Goal: Task Accomplishment & Management: Complete application form

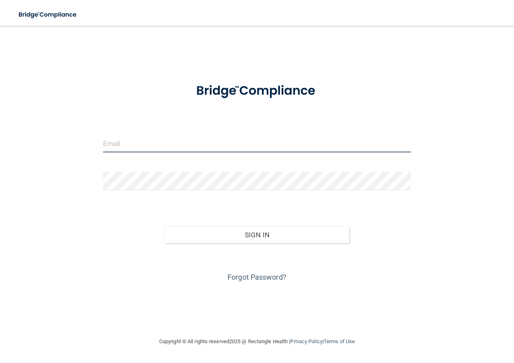
click at [136, 143] on input "email" at bounding box center [257, 143] width 308 height 18
type input "[EMAIL_ADDRESS][DOMAIN_NAME]"
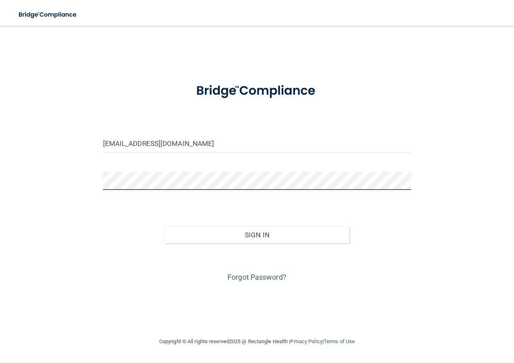
click at [164, 226] on button "Sign In" at bounding box center [256, 235] width 185 height 18
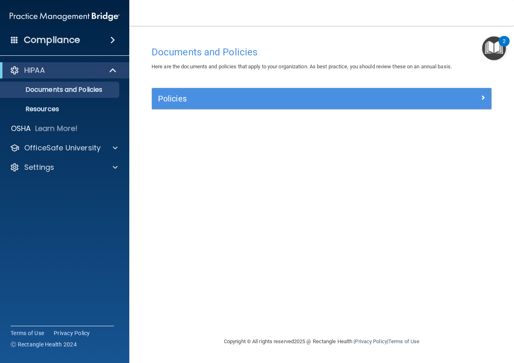
click at [495, 51] on img "Open Resource Center, 2 new notifications" at bounding box center [494, 48] width 24 height 24
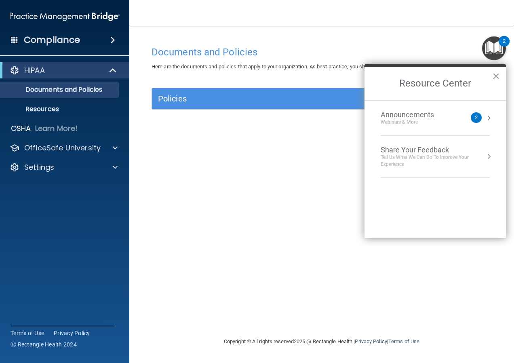
click at [420, 118] on div "Announcements" at bounding box center [416, 114] width 70 height 9
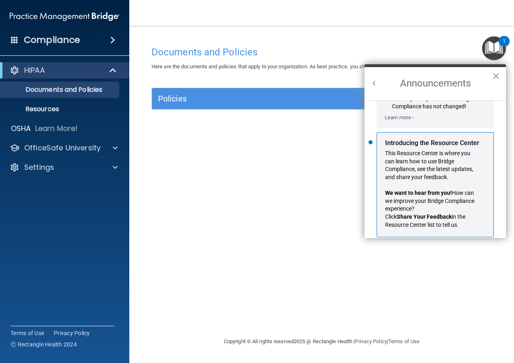
scroll to position [142, 0]
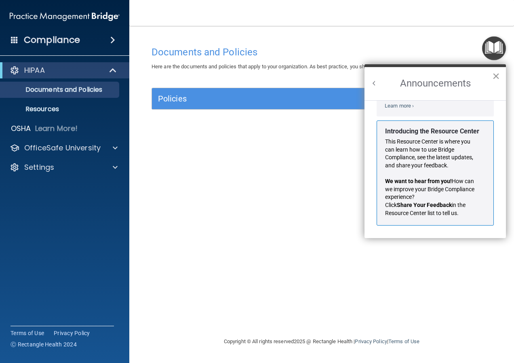
click at [496, 80] on button "×" at bounding box center [496, 76] width 8 height 13
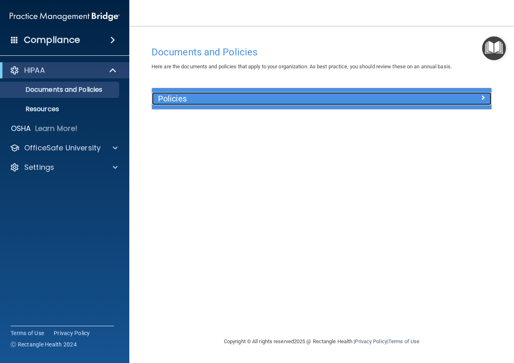
click at [228, 97] on h5 "Policies" at bounding box center [279, 98] width 242 height 9
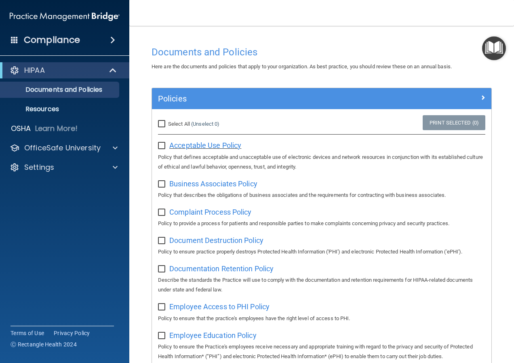
click at [199, 145] on span "Acceptable Use Policy" at bounding box center [205, 145] width 72 height 8
click at [111, 37] on span at bounding box center [112, 40] width 5 height 10
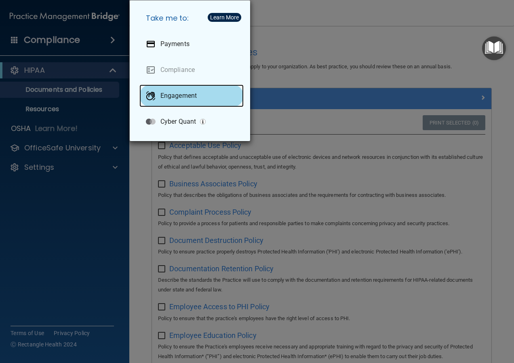
click at [192, 95] on p "Engagement" at bounding box center [178, 96] width 36 height 8
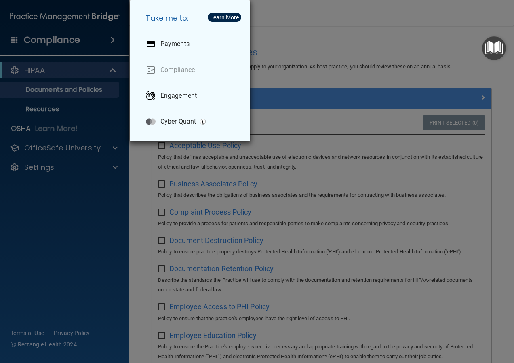
click at [50, 150] on div "Take me to: Payments Compliance Engagement Cyber Quant" at bounding box center [257, 181] width 514 height 363
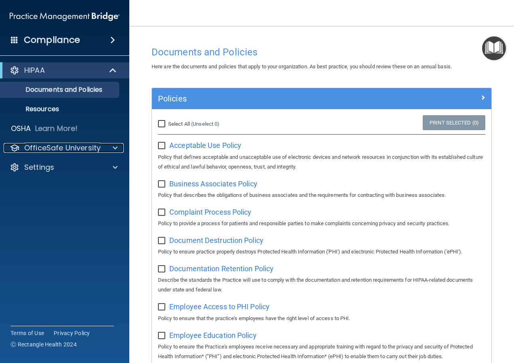
click at [50, 150] on p "OfficeSafe University" at bounding box center [62, 148] width 76 height 10
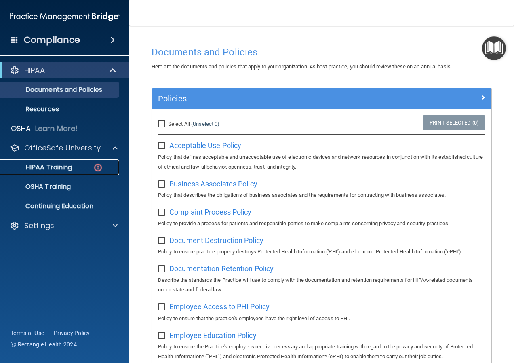
click at [55, 164] on p "HIPAA Training" at bounding box center [38, 167] width 67 height 8
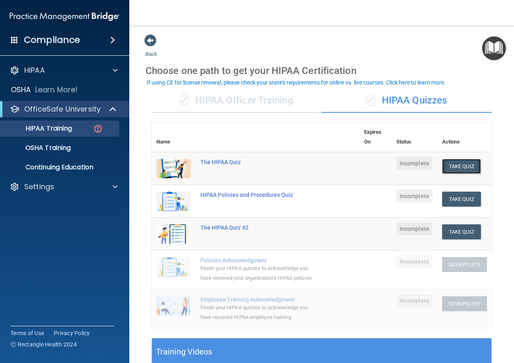
click at [450, 170] on button "Take Quiz" at bounding box center [461, 166] width 39 height 15
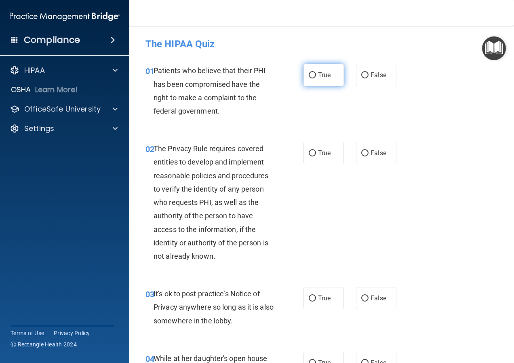
click at [309, 76] on input "True" at bounding box center [312, 75] width 7 height 6
radio input "true"
click at [309, 152] on input "True" at bounding box center [312, 153] width 7 height 6
radio input "true"
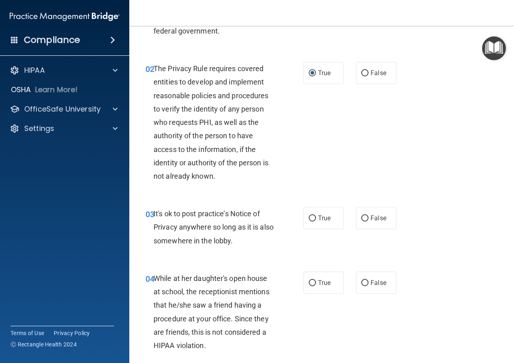
scroll to position [81, 0]
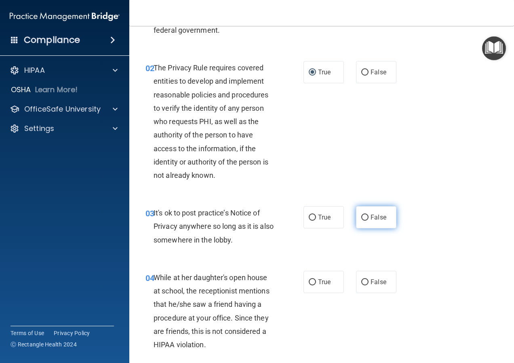
click at [371, 214] on span "False" at bounding box center [379, 217] width 16 height 8
click at [369, 215] on input "False" at bounding box center [364, 218] width 7 height 6
radio input "true"
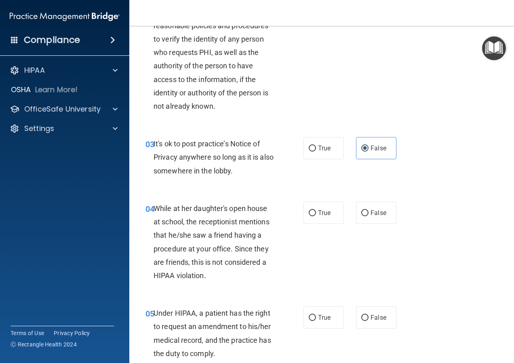
scroll to position [162, 0]
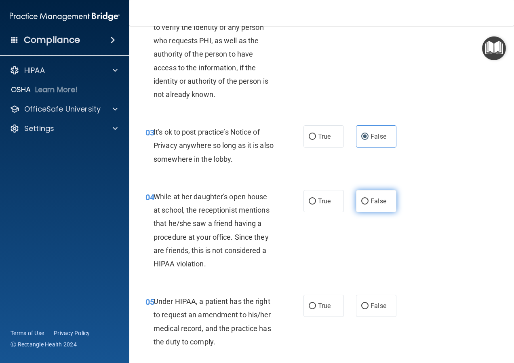
click at [362, 198] on input "False" at bounding box center [364, 201] width 7 height 6
radio input "true"
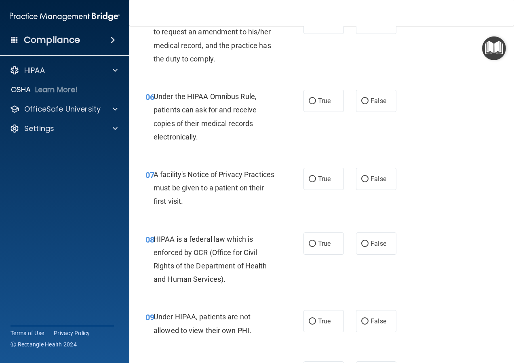
scroll to position [404, 0]
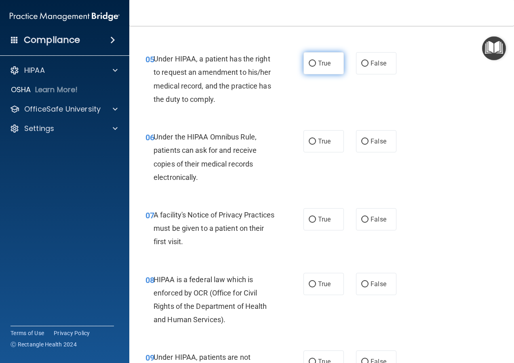
click at [310, 63] on input "True" at bounding box center [312, 64] width 7 height 6
radio input "true"
click at [309, 140] on input "True" at bounding box center [312, 142] width 7 height 6
radio input "true"
click at [309, 221] on input "True" at bounding box center [312, 220] width 7 height 6
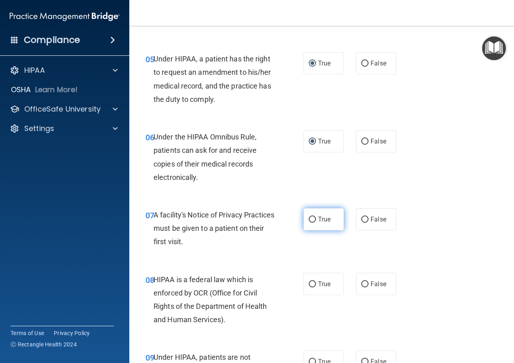
radio input "true"
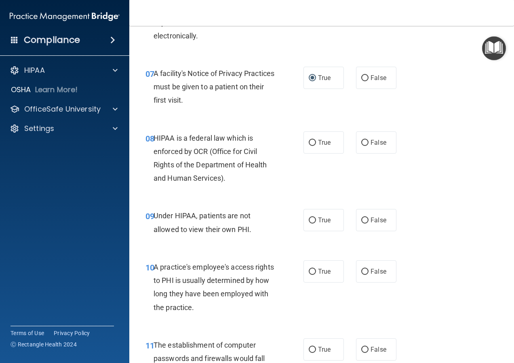
scroll to position [566, 0]
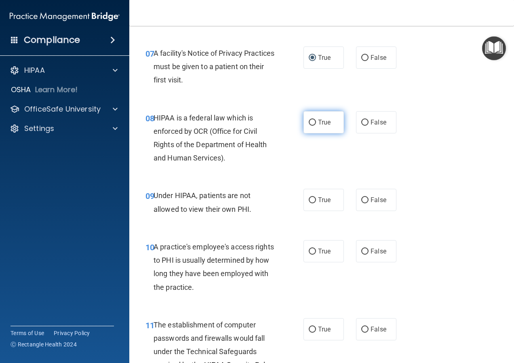
click at [309, 123] on input "True" at bounding box center [312, 123] width 7 height 6
radio input "true"
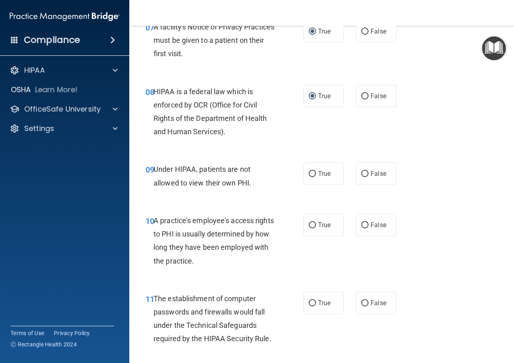
scroll to position [606, 0]
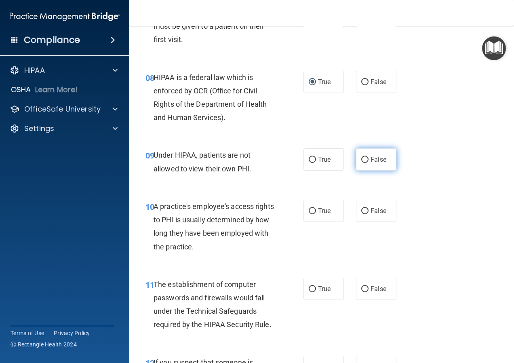
click at [364, 158] on input "False" at bounding box center [364, 160] width 7 height 6
radio input "true"
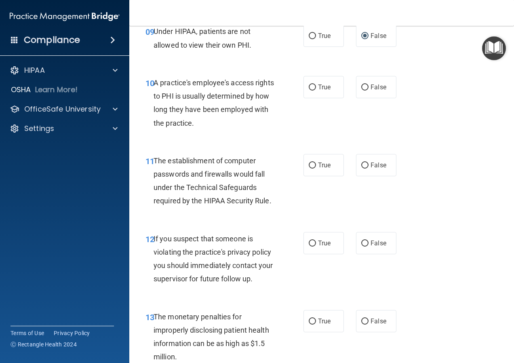
scroll to position [768, 0]
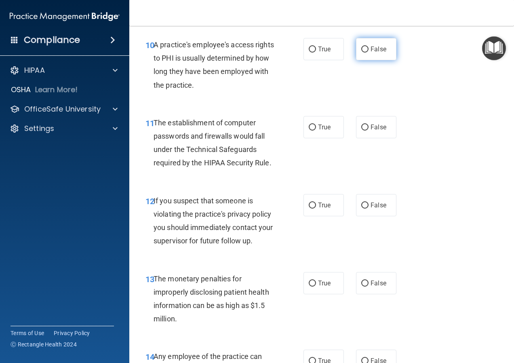
click at [364, 53] on label "False" at bounding box center [376, 49] width 40 height 22
click at [364, 53] on input "False" at bounding box center [364, 49] width 7 height 6
radio input "true"
click at [316, 131] on label "True" at bounding box center [323, 127] width 40 height 22
click at [316, 131] on input "True" at bounding box center [312, 127] width 7 height 6
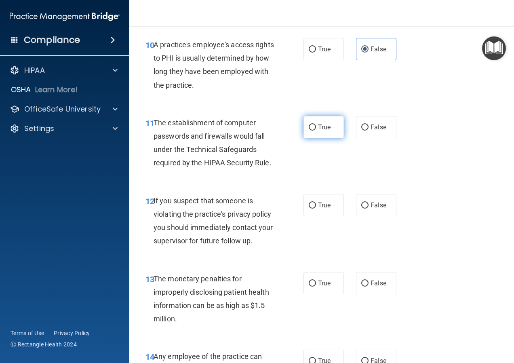
radio input "true"
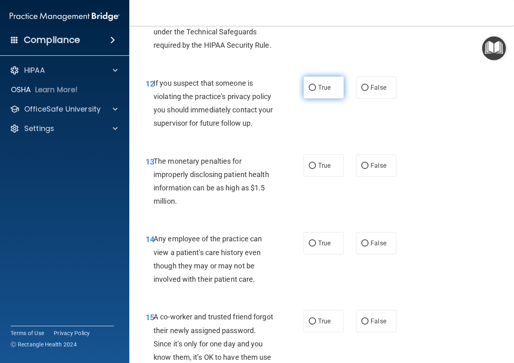
scroll to position [929, 0]
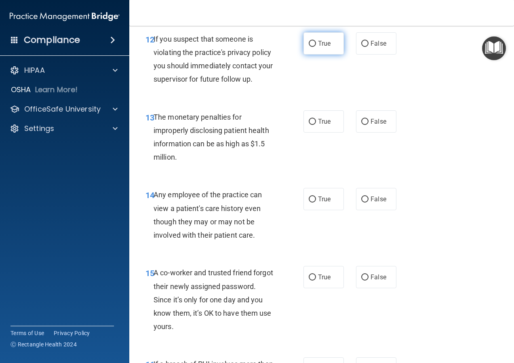
click at [310, 43] on input "True" at bounding box center [312, 44] width 7 height 6
radio input "true"
click at [309, 124] on input "True" at bounding box center [312, 122] width 7 height 6
radio input "true"
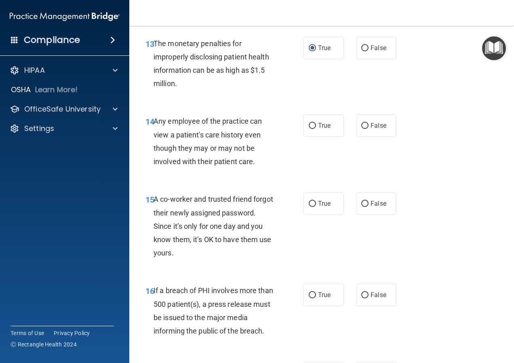
scroll to position [1051, 0]
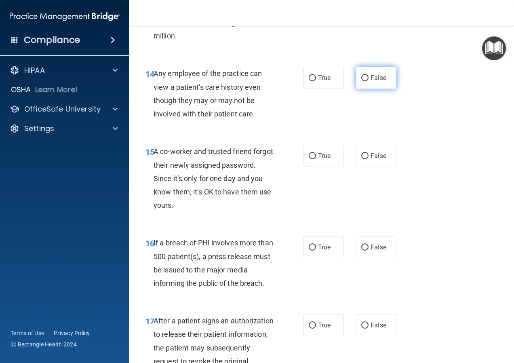
click at [365, 80] on input "False" at bounding box center [364, 78] width 7 height 6
radio input "true"
click at [371, 156] on span "False" at bounding box center [379, 156] width 16 height 8
click at [369, 156] on input "False" at bounding box center [364, 156] width 7 height 6
radio input "true"
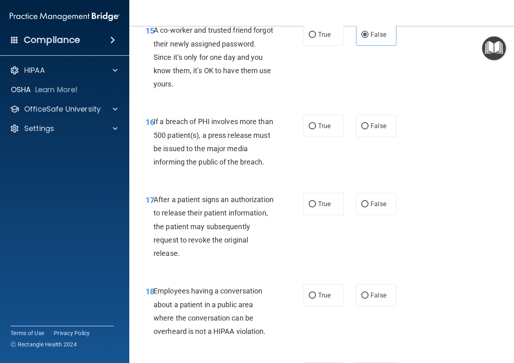
scroll to position [1212, 0]
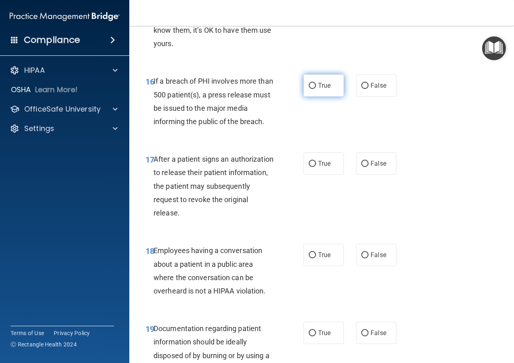
click at [311, 86] on input "True" at bounding box center [312, 86] width 7 height 6
radio input "true"
click at [311, 165] on input "True" at bounding box center [312, 164] width 7 height 6
radio input "true"
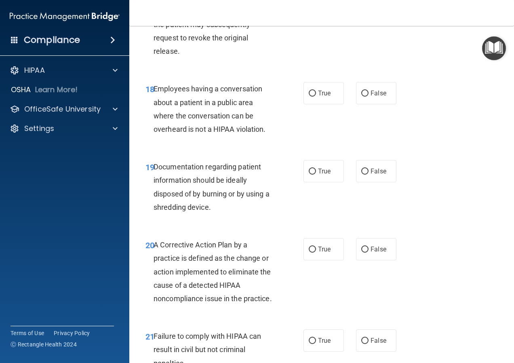
scroll to position [1414, 0]
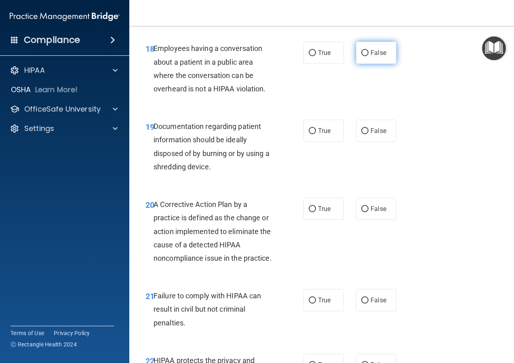
click at [359, 57] on label "False" at bounding box center [376, 53] width 40 height 22
click at [361, 56] on input "False" at bounding box center [364, 53] width 7 height 6
radio input "true"
click at [309, 133] on input "True" at bounding box center [312, 131] width 7 height 6
radio input "true"
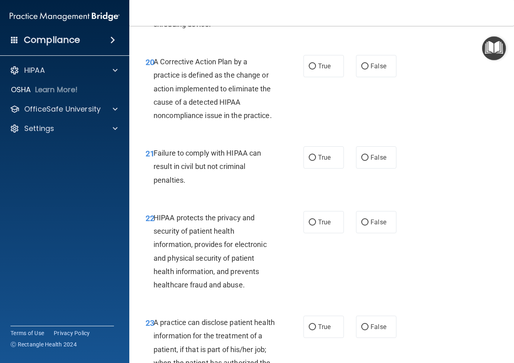
scroll to position [1576, 0]
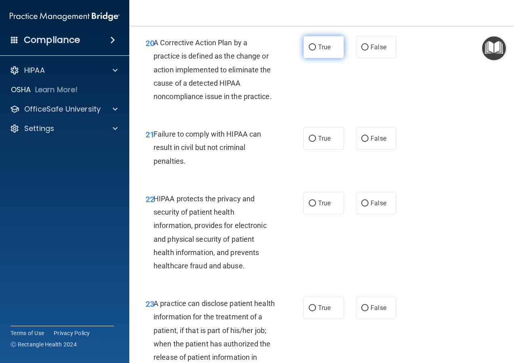
click at [307, 53] on label "True" at bounding box center [323, 47] width 40 height 22
click at [309, 51] on input "True" at bounding box center [312, 47] width 7 height 6
radio input "true"
click at [364, 142] on input "False" at bounding box center [364, 139] width 7 height 6
radio input "true"
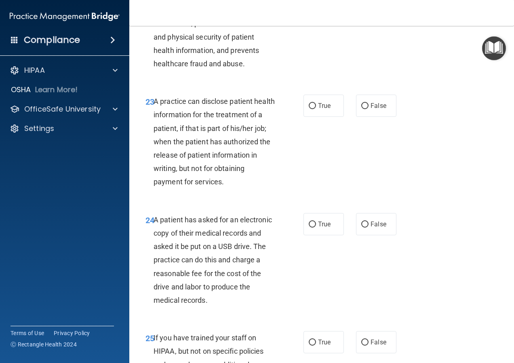
scroll to position [1738, 0]
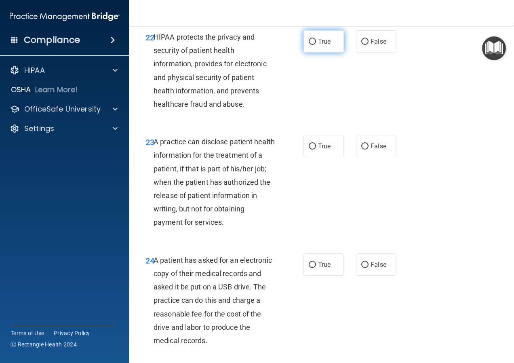
click at [313, 45] on input "True" at bounding box center [312, 42] width 7 height 6
radio input "true"
click at [362, 150] on input "False" at bounding box center [364, 146] width 7 height 6
radio input "true"
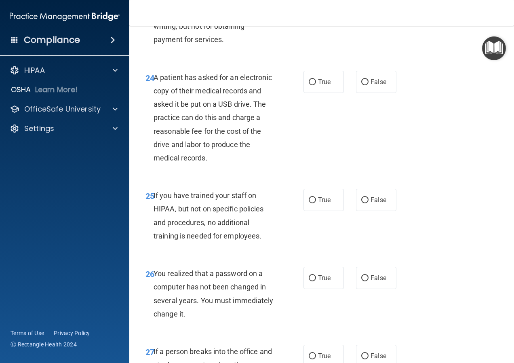
scroll to position [1940, 0]
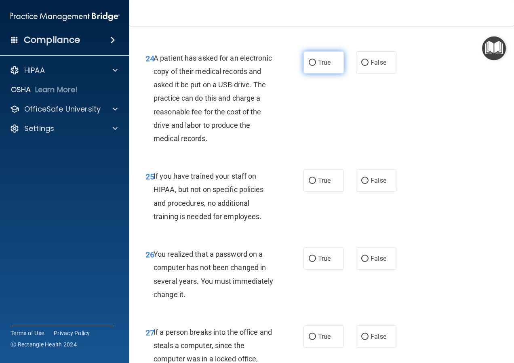
click at [318, 66] on span "True" at bounding box center [324, 63] width 13 height 8
click at [316, 66] on input "True" at bounding box center [312, 63] width 7 height 6
radio input "true"
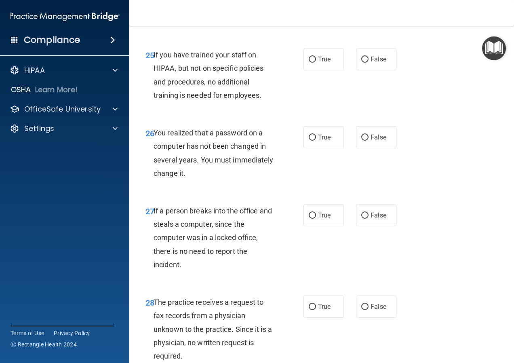
scroll to position [2101, 0]
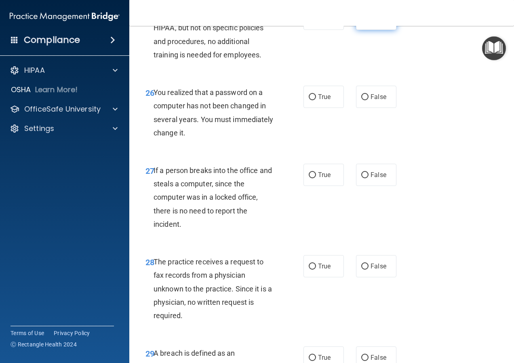
click at [371, 23] on span "False" at bounding box center [379, 19] width 16 height 8
click at [369, 22] on input "False" at bounding box center [364, 19] width 7 height 6
radio input "true"
click at [320, 101] on span "True" at bounding box center [324, 97] width 13 height 8
click at [316, 100] on input "True" at bounding box center [312, 97] width 7 height 6
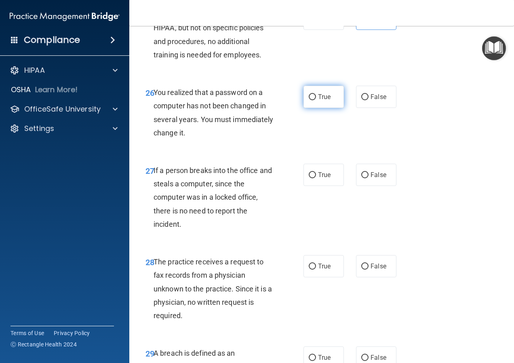
radio input "true"
click at [364, 178] on input "False" at bounding box center [364, 175] width 7 height 6
radio input "true"
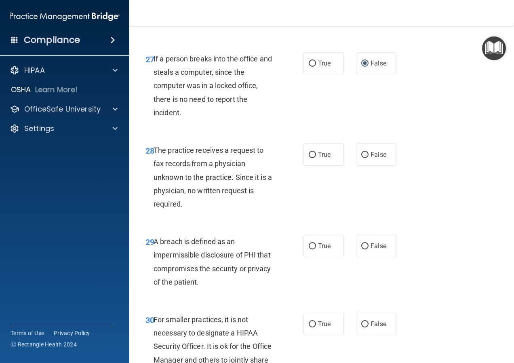
scroll to position [2223, 0]
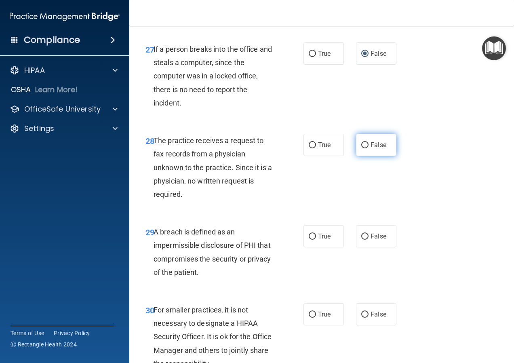
click at [371, 149] on span "False" at bounding box center [379, 145] width 16 height 8
click at [367, 148] on input "False" at bounding box center [364, 145] width 7 height 6
radio input "true"
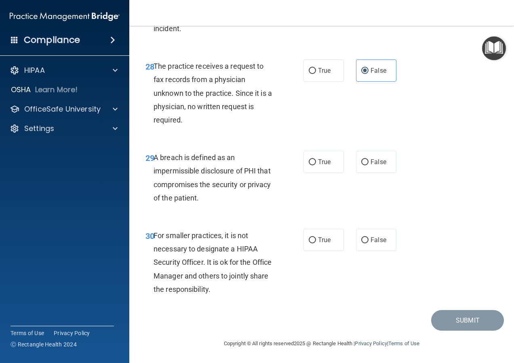
scroll to position [2310, 0]
click at [327, 163] on span "True" at bounding box center [324, 162] width 13 height 8
drag, startPoint x: 327, startPoint y: 163, endPoint x: 308, endPoint y: 162, distance: 19.0
click at [309, 162] on input "True" at bounding box center [312, 162] width 7 height 6
radio input "true"
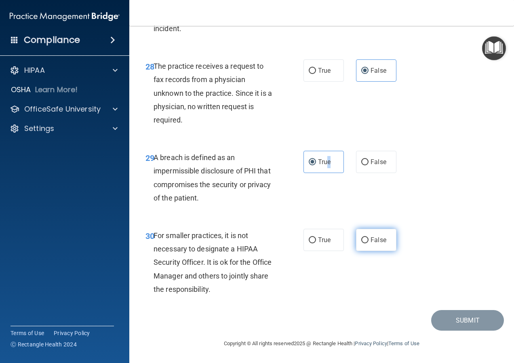
click at [361, 242] on input "False" at bounding box center [364, 240] width 7 height 6
radio input "true"
click at [466, 324] on button "Submit" at bounding box center [467, 320] width 73 height 21
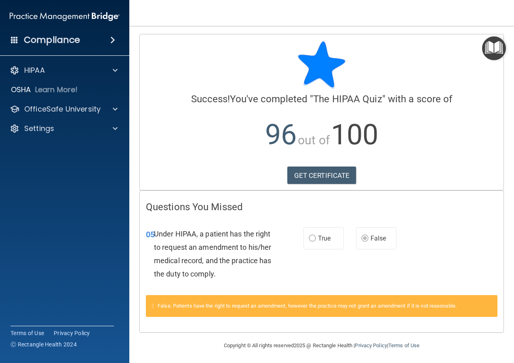
scroll to position [2, 0]
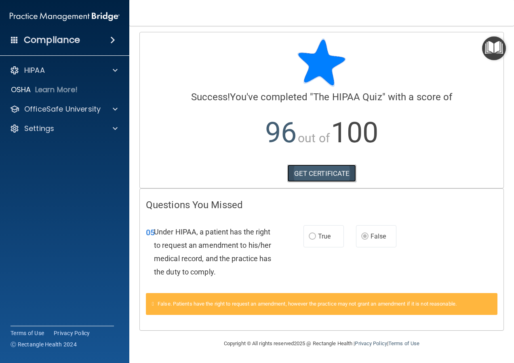
click at [323, 174] on link "GET CERTIFICATE" at bounding box center [321, 173] width 69 height 18
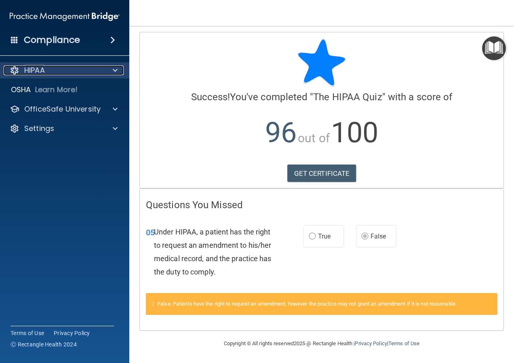
click at [114, 73] on span at bounding box center [115, 70] width 5 height 10
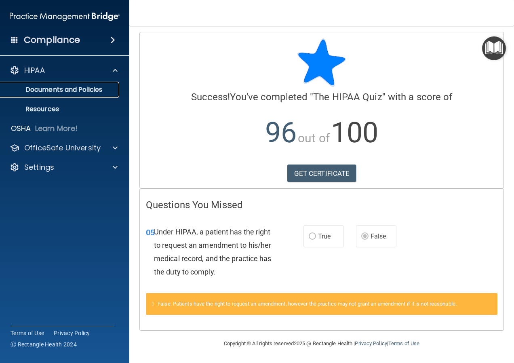
click at [83, 91] on p "Documents and Policies" at bounding box center [60, 90] width 110 height 8
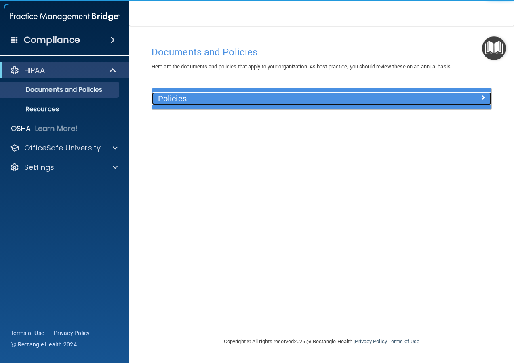
click at [472, 98] on div at bounding box center [449, 97] width 85 height 10
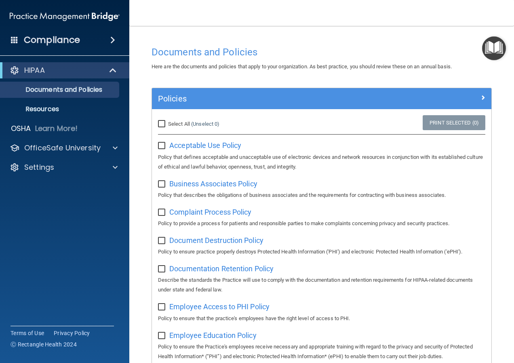
click at [113, 42] on span at bounding box center [112, 40] width 5 height 10
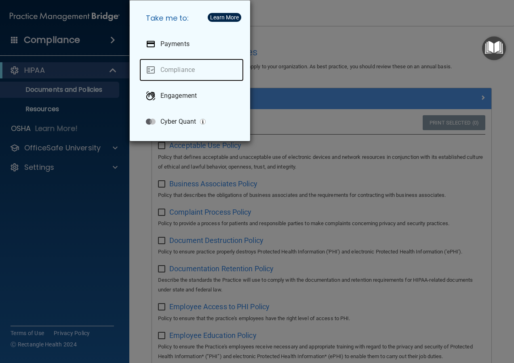
click at [158, 71] on link "Compliance" at bounding box center [191, 70] width 104 height 23
click at [178, 69] on link "Compliance" at bounding box center [191, 70] width 104 height 23
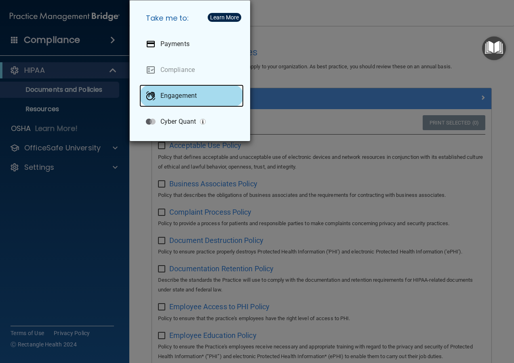
click at [181, 96] on p "Engagement" at bounding box center [178, 96] width 36 height 8
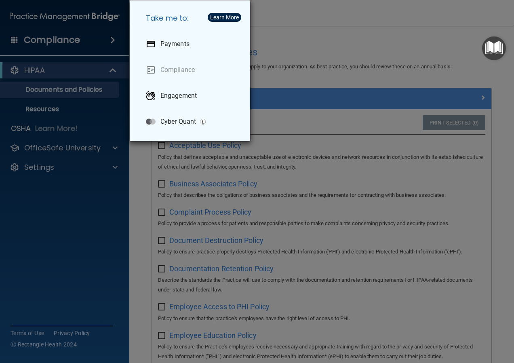
click at [79, 198] on div "Take me to: Payments Compliance Engagement Cyber Quant" at bounding box center [257, 181] width 514 height 363
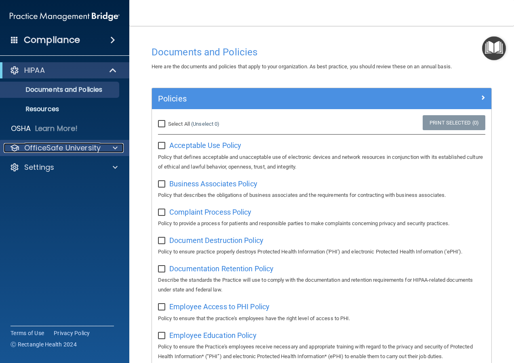
click at [62, 148] on p "OfficeSafe University" at bounding box center [62, 148] width 76 height 10
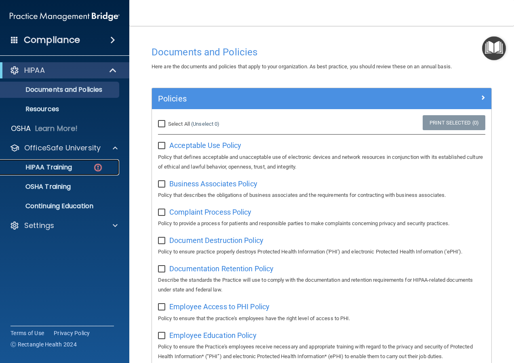
click at [59, 165] on p "HIPAA Training" at bounding box center [38, 167] width 67 height 8
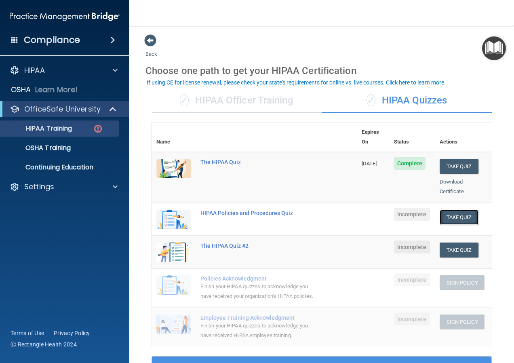
click at [450, 210] on button "Take Quiz" at bounding box center [459, 217] width 39 height 15
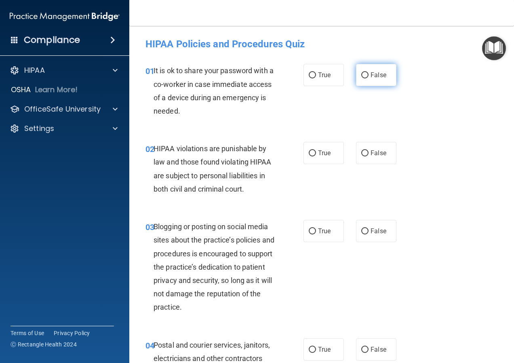
click at [371, 76] on span "False" at bounding box center [379, 75] width 16 height 8
click at [369, 76] on input "False" at bounding box center [364, 75] width 7 height 6
radio input "true"
click at [331, 155] on label "True" at bounding box center [323, 153] width 40 height 22
click at [316, 155] on input "True" at bounding box center [312, 153] width 7 height 6
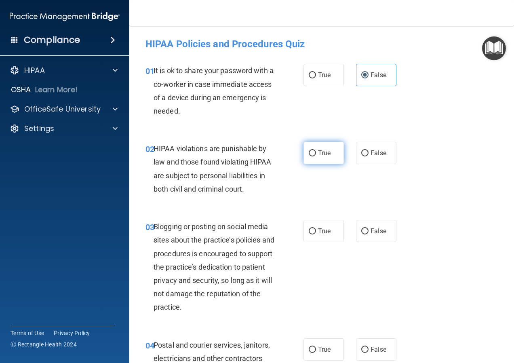
radio input "true"
click at [371, 233] on span "False" at bounding box center [379, 231] width 16 height 8
click at [367, 233] on input "False" at bounding box center [364, 231] width 7 height 6
radio input "true"
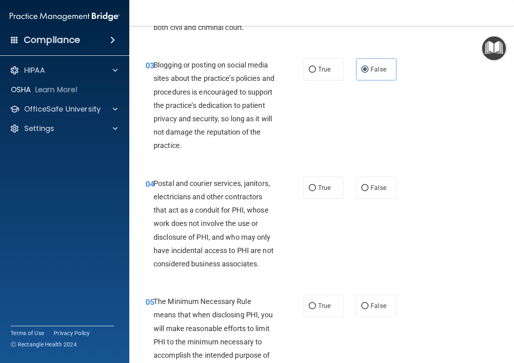
scroll to position [283, 0]
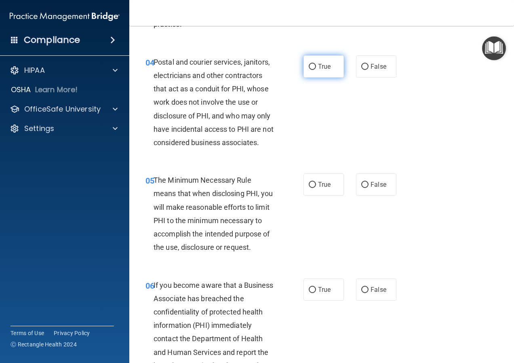
click at [322, 67] on span "True" at bounding box center [324, 67] width 13 height 8
click at [316, 67] on input "True" at bounding box center [312, 67] width 7 height 6
radio input "true"
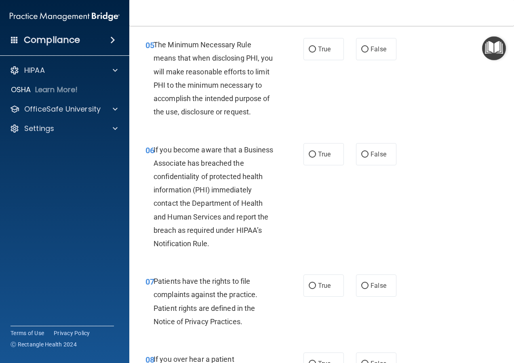
scroll to position [404, 0]
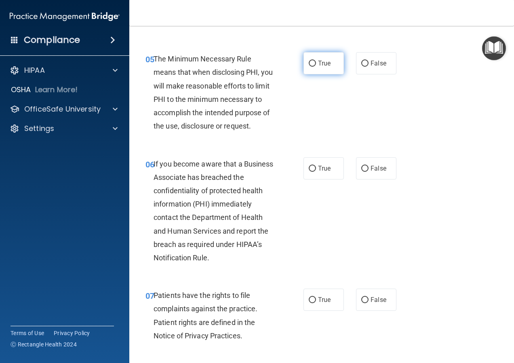
click at [316, 71] on label "True" at bounding box center [323, 63] width 40 height 22
click at [316, 67] on input "True" at bounding box center [312, 64] width 7 height 6
radio input "true"
click at [319, 168] on span "True" at bounding box center [324, 168] width 13 height 8
click at [316, 168] on input "True" at bounding box center [312, 169] width 7 height 6
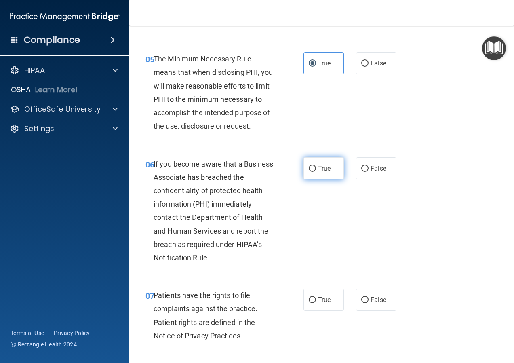
radio input "true"
click at [365, 166] on label "False" at bounding box center [376, 168] width 40 height 22
click at [365, 166] on input "False" at bounding box center [364, 169] width 7 height 6
radio input "true"
radio input "false"
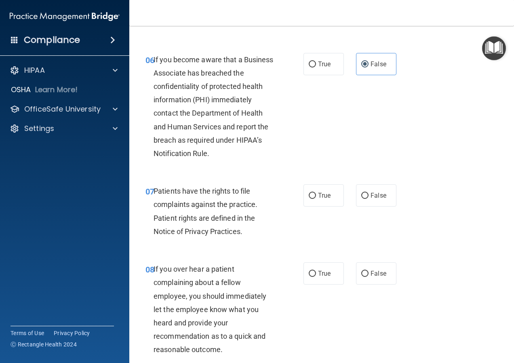
scroll to position [525, 0]
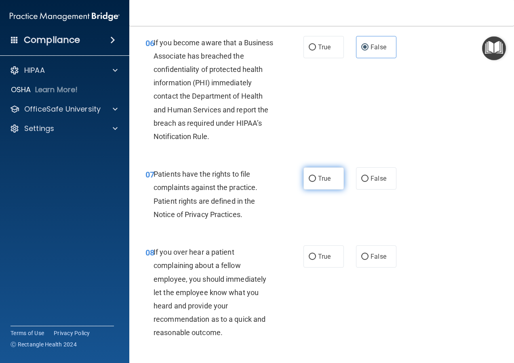
click at [309, 182] on input "True" at bounding box center [312, 179] width 7 height 6
radio input "true"
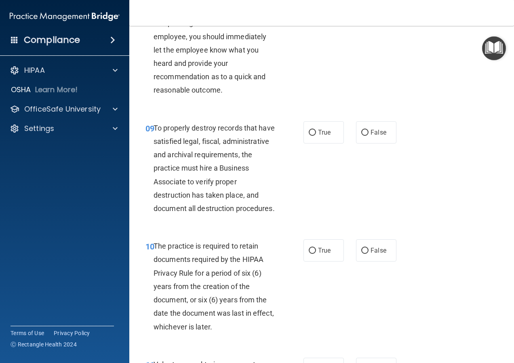
scroll to position [727, 0]
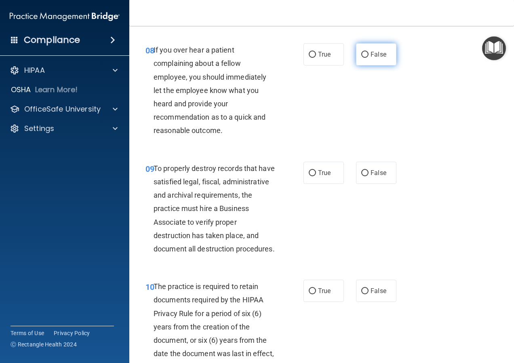
click at [371, 58] on span "False" at bounding box center [379, 55] width 16 height 8
click at [369, 58] on input "False" at bounding box center [364, 55] width 7 height 6
radio input "true"
click at [376, 177] on span "False" at bounding box center [379, 173] width 16 height 8
click at [369, 176] on input "False" at bounding box center [364, 173] width 7 height 6
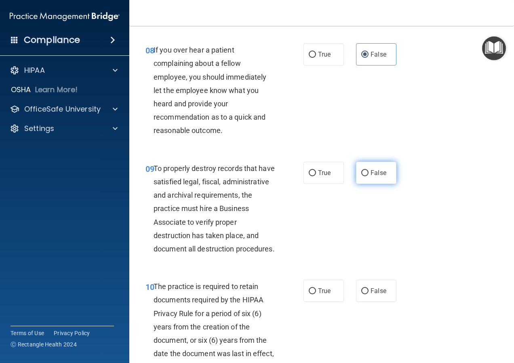
radio input "true"
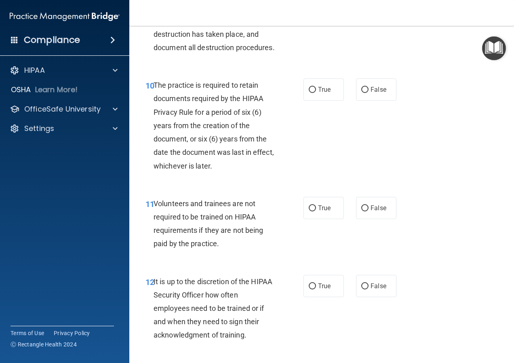
scroll to position [929, 0]
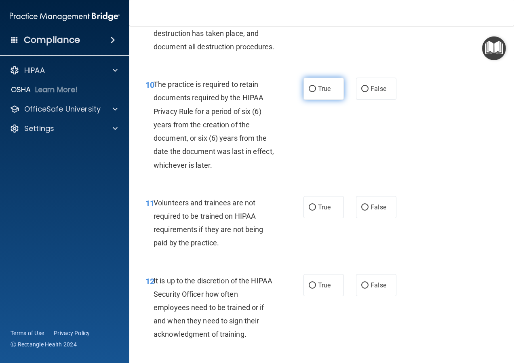
click at [318, 93] on span "True" at bounding box center [324, 89] width 13 height 8
click at [316, 92] on input "True" at bounding box center [312, 89] width 7 height 6
radio input "true"
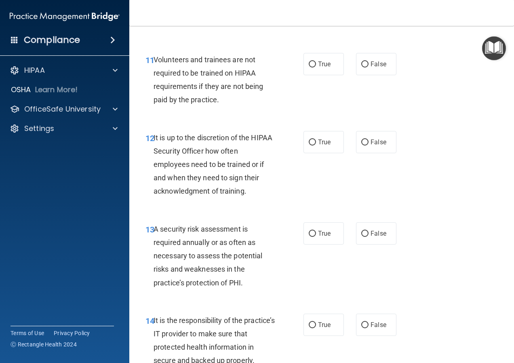
scroll to position [1091, 0]
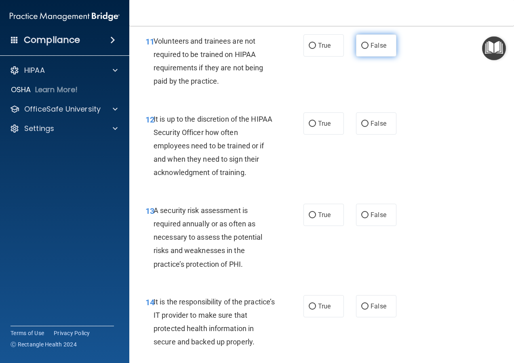
click at [369, 57] on label "False" at bounding box center [376, 45] width 40 height 22
click at [369, 49] on input "False" at bounding box center [364, 46] width 7 height 6
radio input "true"
click at [374, 127] on span "False" at bounding box center [379, 124] width 16 height 8
click at [369, 127] on input "False" at bounding box center [364, 124] width 7 height 6
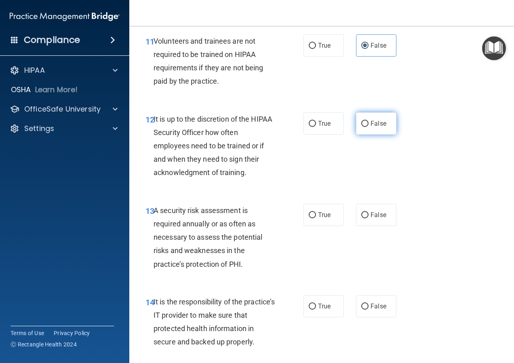
radio input "true"
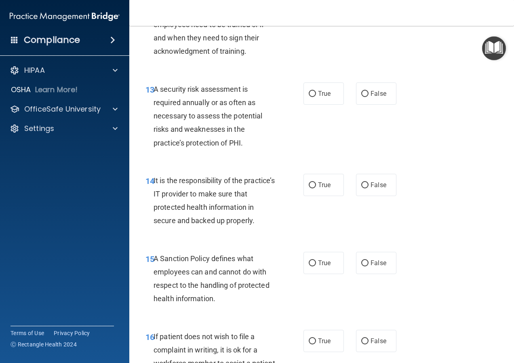
scroll to position [1253, 0]
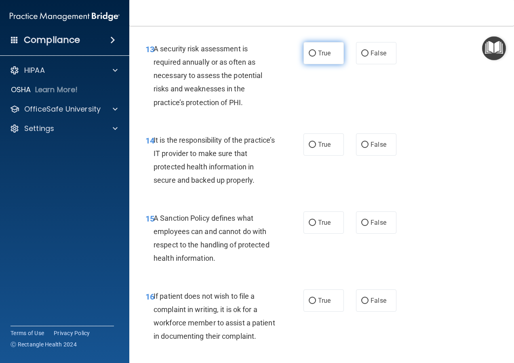
click at [328, 57] on span "True" at bounding box center [324, 53] width 13 height 8
click at [316, 57] on input "True" at bounding box center [312, 54] width 7 height 6
radio input "true"
click at [380, 156] on label "False" at bounding box center [376, 144] width 40 height 22
click at [369, 148] on input "False" at bounding box center [364, 145] width 7 height 6
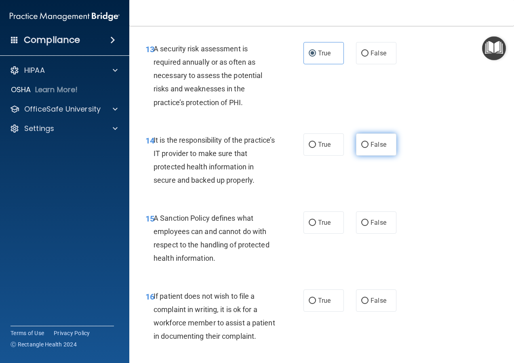
radio input "true"
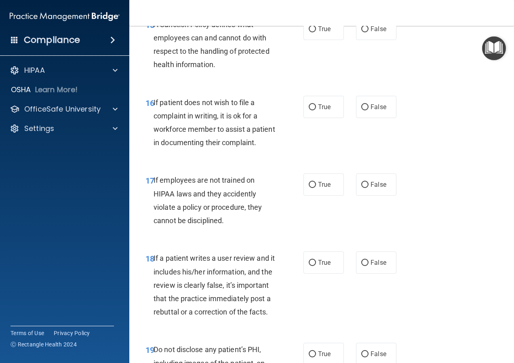
scroll to position [1455, 0]
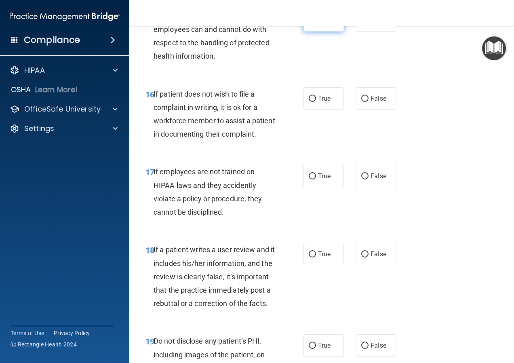
click at [317, 32] on label "True" at bounding box center [323, 20] width 40 height 22
click at [316, 24] on input "True" at bounding box center [312, 21] width 7 height 6
radio input "true"
click at [309, 102] on input "True" at bounding box center [312, 99] width 7 height 6
radio input "true"
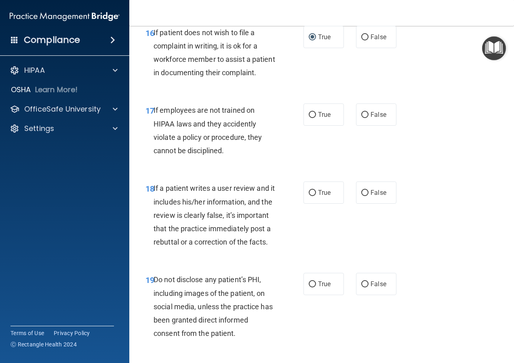
scroll to position [1536, 0]
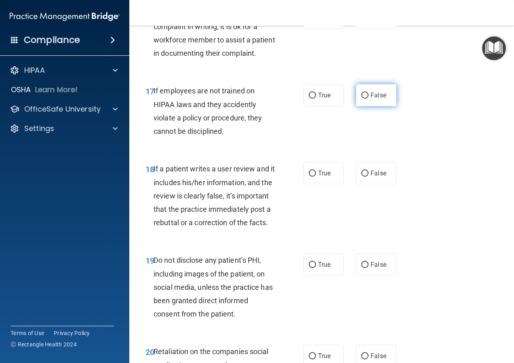
click at [375, 99] on span "False" at bounding box center [379, 95] width 16 height 8
click at [369, 99] on input "False" at bounding box center [364, 96] width 7 height 6
radio input "true"
click at [371, 177] on span "False" at bounding box center [379, 173] width 16 height 8
click at [369, 177] on input "False" at bounding box center [364, 174] width 7 height 6
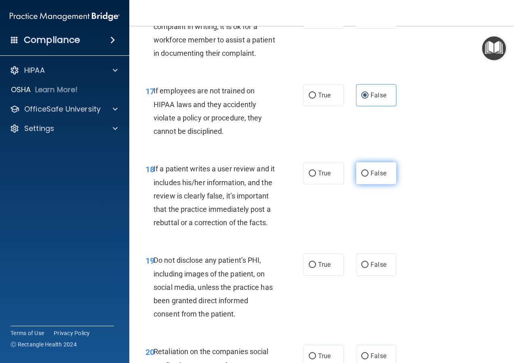
radio input "true"
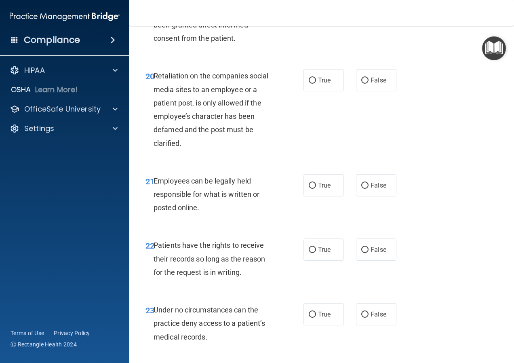
scroll to position [1818, 0]
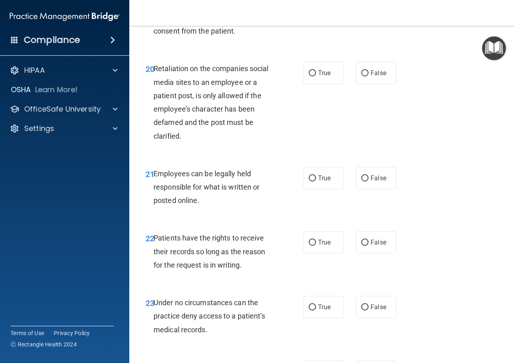
radio input "true"
click at [364, 76] on input "False" at bounding box center [364, 73] width 7 height 6
radio input "true"
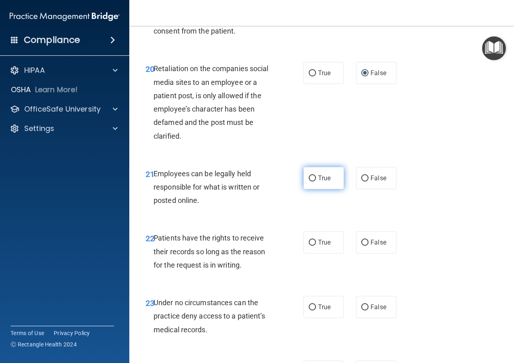
click at [323, 189] on label "True" at bounding box center [323, 178] width 40 height 22
click at [316, 181] on input "True" at bounding box center [312, 178] width 7 height 6
radio input "true"
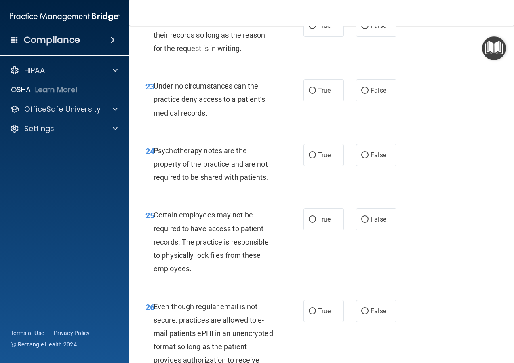
scroll to position [2061, 0]
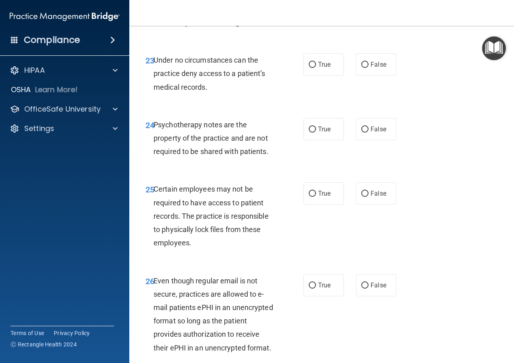
click at [373, 4] on span "False" at bounding box center [379, 0] width 16 height 8
click at [369, 3] on input "False" at bounding box center [364, 0] width 7 height 6
radio input "true"
click at [381, 76] on label "False" at bounding box center [376, 64] width 40 height 22
click at [369, 68] on input "False" at bounding box center [364, 65] width 7 height 6
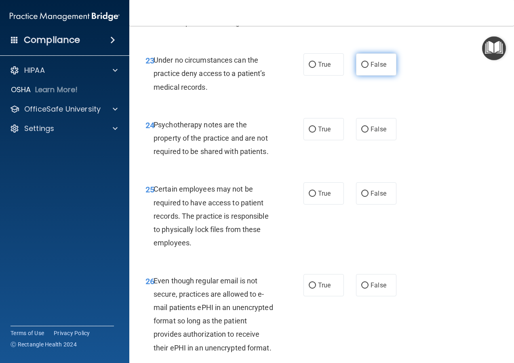
radio input "true"
click at [313, 133] on input "True" at bounding box center [312, 129] width 7 height 6
radio input "true"
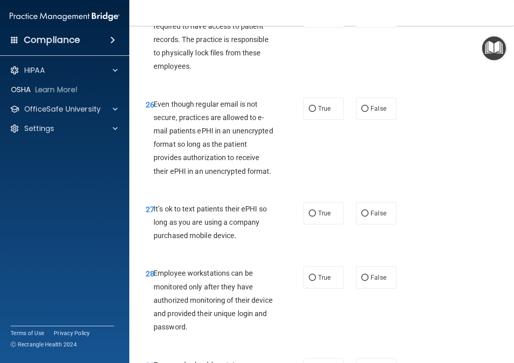
scroll to position [2263, 0]
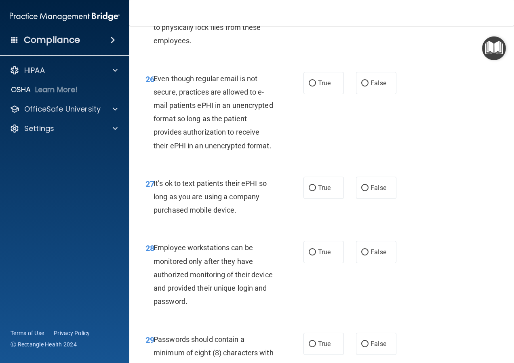
radio input "true"
click at [371, 87] on span "False" at bounding box center [379, 83] width 16 height 8
click at [368, 86] on input "False" at bounding box center [364, 83] width 7 height 6
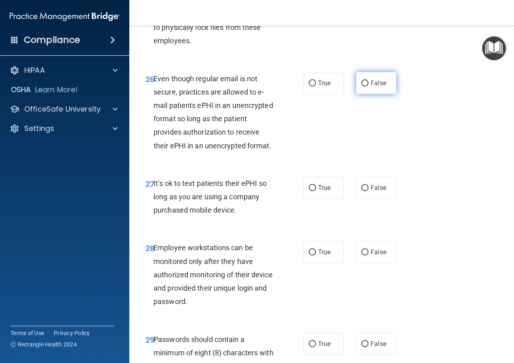
radio input "true"
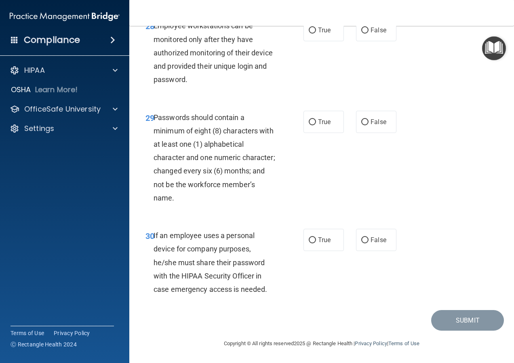
scroll to position [2465, 0]
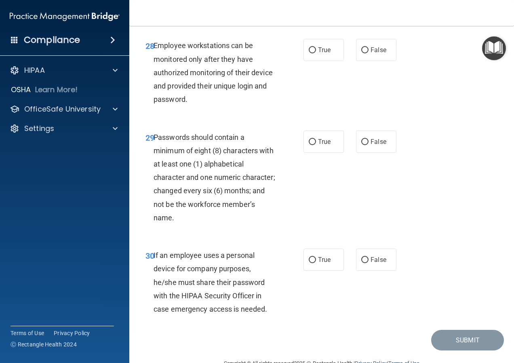
radio input "true"
click at [371, 54] on span "False" at bounding box center [379, 50] width 16 height 8
click at [369, 53] on input "False" at bounding box center [364, 50] width 7 height 6
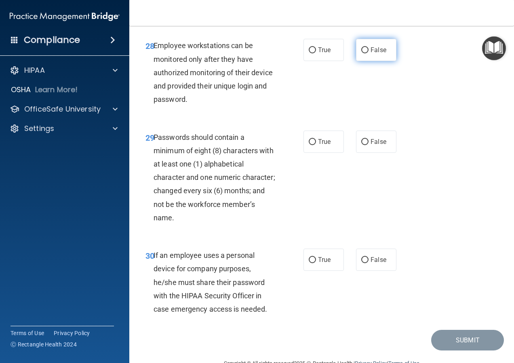
radio input "true"
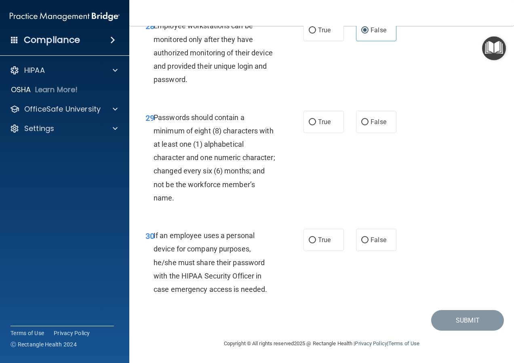
scroll to position [2552, 0]
click at [376, 121] on span "False" at bounding box center [379, 122] width 16 height 8
click at [369, 121] on input "False" at bounding box center [364, 122] width 7 height 6
radio input "true"
click at [375, 240] on span "False" at bounding box center [379, 240] width 16 height 8
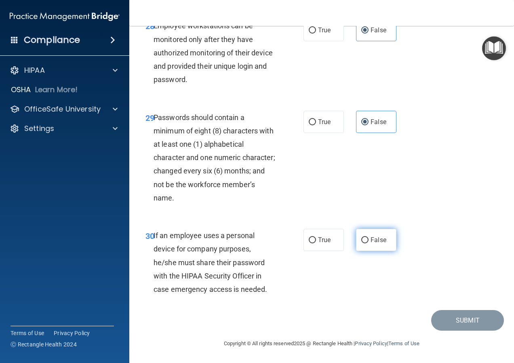
click at [369, 240] on input "False" at bounding box center [364, 240] width 7 height 6
radio input "true"
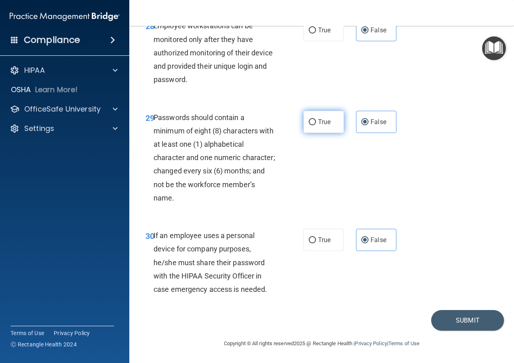
click at [310, 127] on label "True" at bounding box center [323, 122] width 40 height 22
click at [310, 125] on input "True" at bounding box center [312, 122] width 7 height 6
radio input "true"
radio input "false"
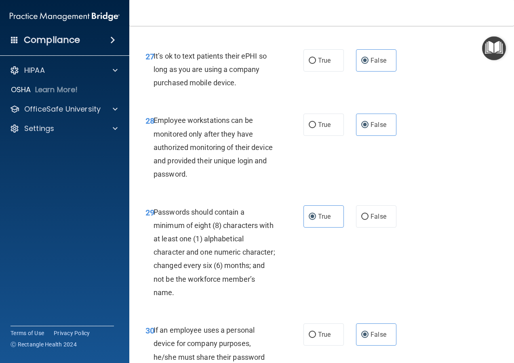
scroll to position [2350, 0]
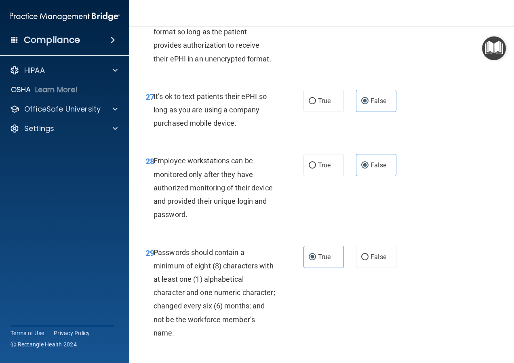
radio input "true"
radio input "false"
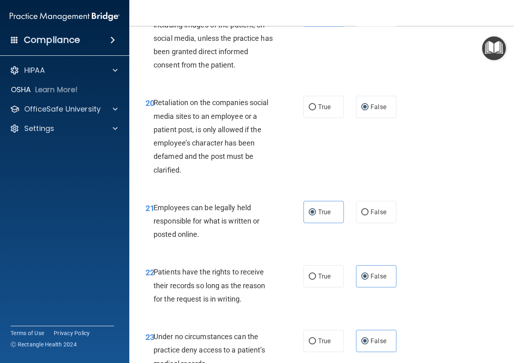
scroll to position [1784, 0]
click at [318, 288] on label "True" at bounding box center [323, 276] width 40 height 22
click at [316, 280] on input "True" at bounding box center [312, 277] width 7 height 6
radio input "true"
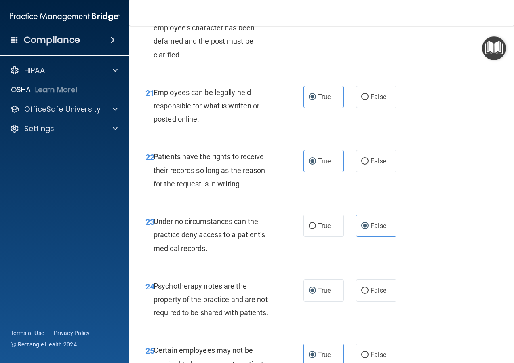
scroll to position [1905, 0]
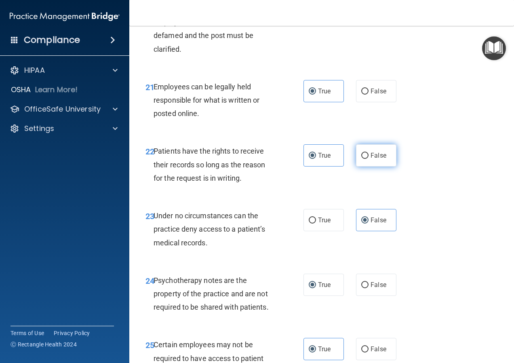
click at [371, 159] on span "False" at bounding box center [379, 156] width 16 height 8
click at [369, 159] on input "False" at bounding box center [364, 156] width 7 height 6
radio input "true"
radio input "false"
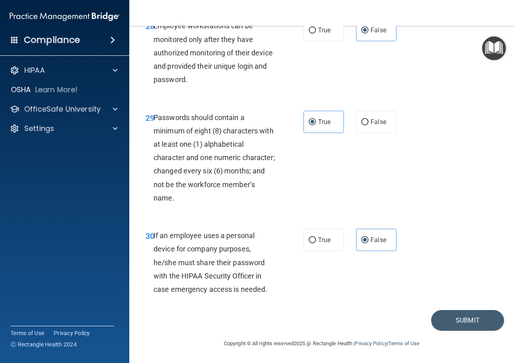
scroll to position [2552, 0]
click at [451, 320] on button "Submit" at bounding box center [467, 320] width 73 height 21
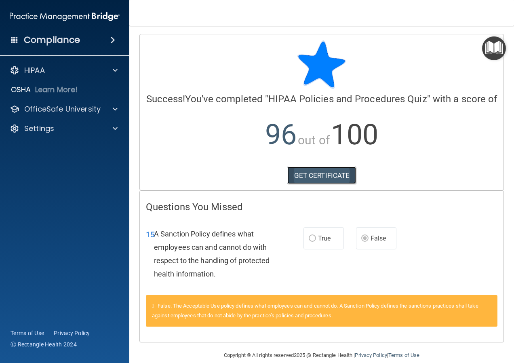
click at [322, 184] on link "GET CERTIFICATE" at bounding box center [321, 175] width 69 height 18
click at [74, 107] on p "OfficeSafe University" at bounding box center [62, 109] width 76 height 10
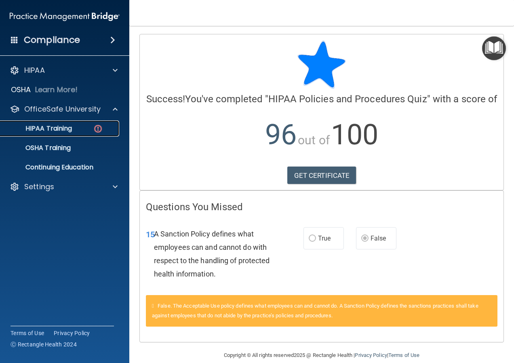
click at [80, 131] on div "HIPAA Training" at bounding box center [60, 128] width 110 height 8
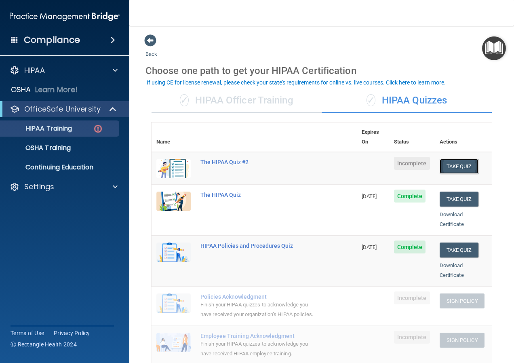
click at [457, 159] on button "Take Quiz" at bounding box center [459, 166] width 39 height 15
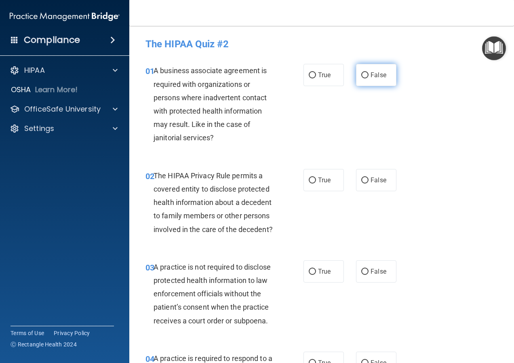
click at [374, 71] on span "False" at bounding box center [379, 75] width 16 height 8
click at [369, 72] on input "False" at bounding box center [364, 75] width 7 height 6
radio input "true"
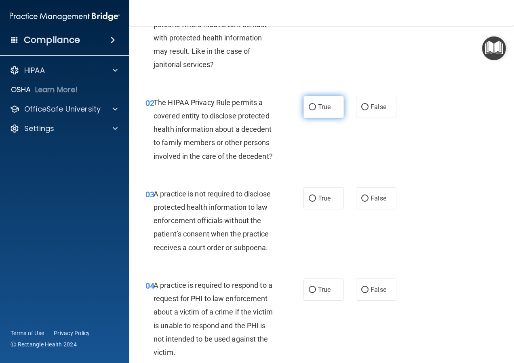
scroll to position [81, 0]
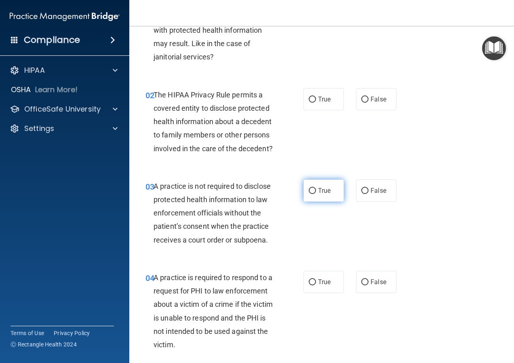
click at [318, 202] on label "True" at bounding box center [323, 190] width 40 height 22
click at [316, 194] on input "True" at bounding box center [312, 191] width 7 height 6
radio input "true"
click at [371, 97] on span "False" at bounding box center [379, 99] width 16 height 8
click at [368, 97] on input "False" at bounding box center [364, 100] width 7 height 6
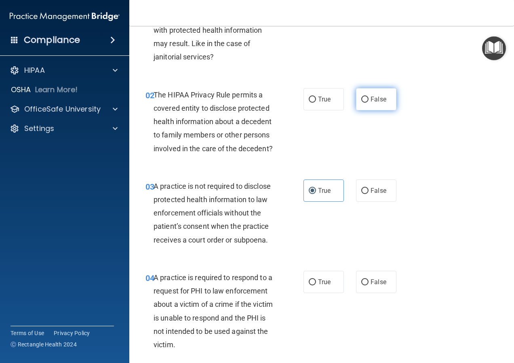
radio input "true"
click at [372, 286] on span "False" at bounding box center [379, 282] width 16 height 8
click at [369, 285] on input "False" at bounding box center [364, 282] width 7 height 6
radio input "true"
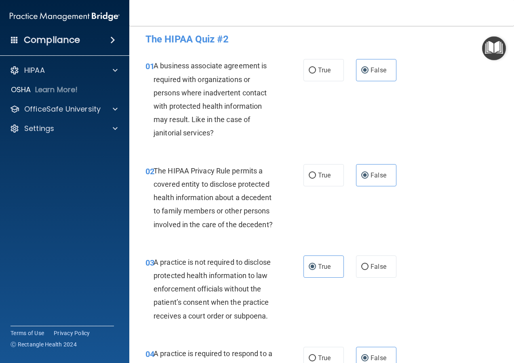
scroll to position [0, 0]
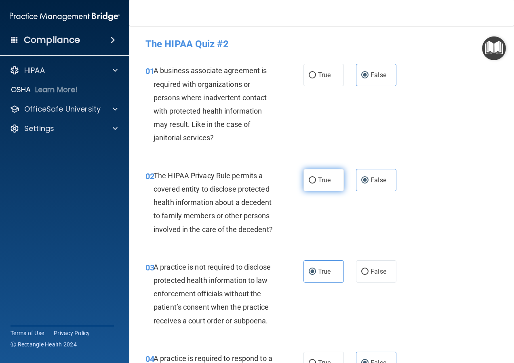
click at [326, 183] on span "True" at bounding box center [324, 180] width 13 height 8
click at [316, 183] on input "True" at bounding box center [312, 180] width 7 height 6
radio input "true"
radio input "false"
click at [371, 275] on span "False" at bounding box center [379, 272] width 16 height 8
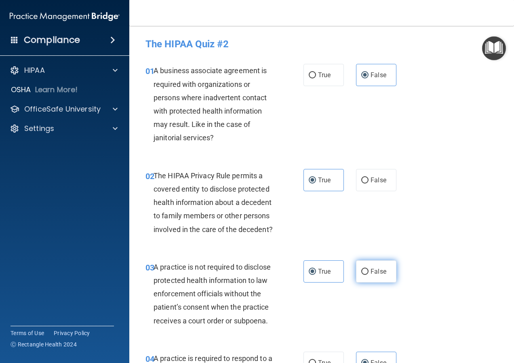
click at [368, 275] on input "False" at bounding box center [364, 272] width 7 height 6
radio input "true"
radio input "false"
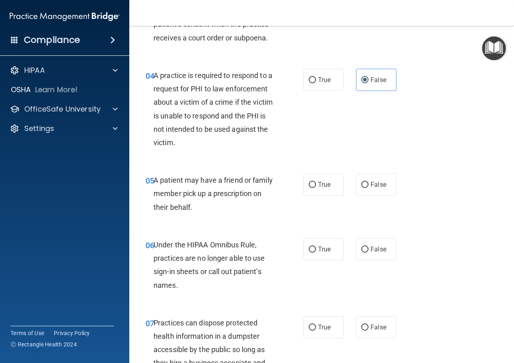
scroll to position [323, 0]
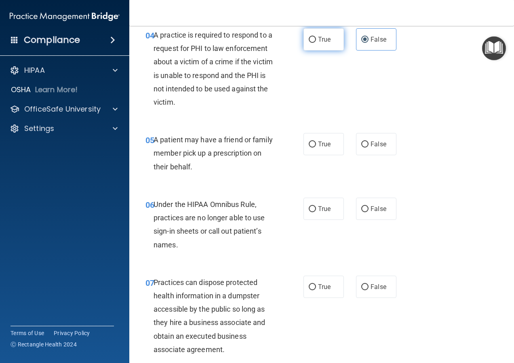
click at [323, 51] on label "True" at bounding box center [323, 39] width 40 height 22
click at [316, 43] on input "True" at bounding box center [312, 40] width 7 height 6
radio input "true"
radio input "false"
click at [314, 155] on label "True" at bounding box center [323, 144] width 40 height 22
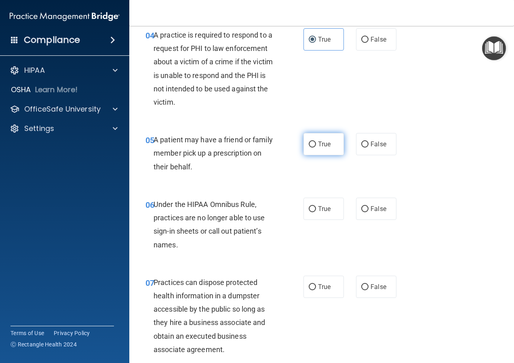
click at [314, 147] on input "True" at bounding box center [312, 144] width 7 height 6
radio input "true"
click at [365, 212] on input "False" at bounding box center [364, 209] width 7 height 6
radio input "true"
click at [371, 298] on label "False" at bounding box center [376, 287] width 40 height 22
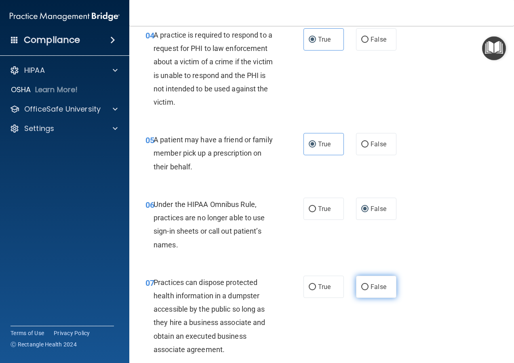
click at [369, 290] on input "False" at bounding box center [364, 287] width 7 height 6
radio input "true"
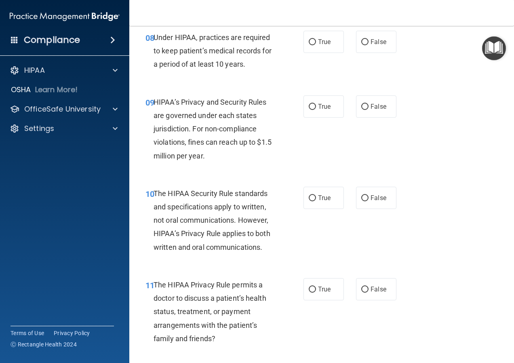
scroll to position [687, 0]
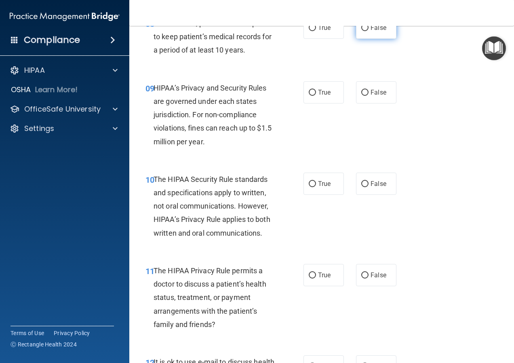
click at [363, 31] on input "False" at bounding box center [364, 28] width 7 height 6
radio input "true"
click at [363, 96] on input "False" at bounding box center [364, 93] width 7 height 6
radio input "true"
click at [363, 187] on input "False" at bounding box center [364, 184] width 7 height 6
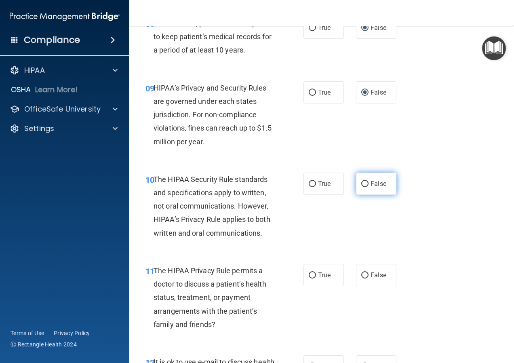
radio input "true"
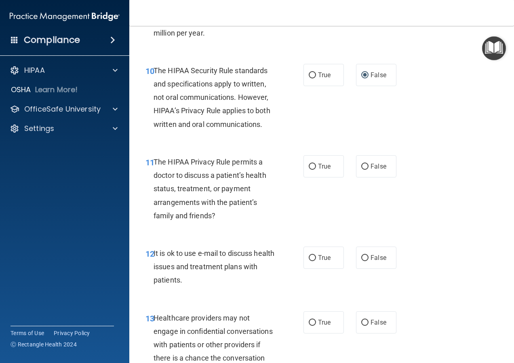
scroll to position [808, 0]
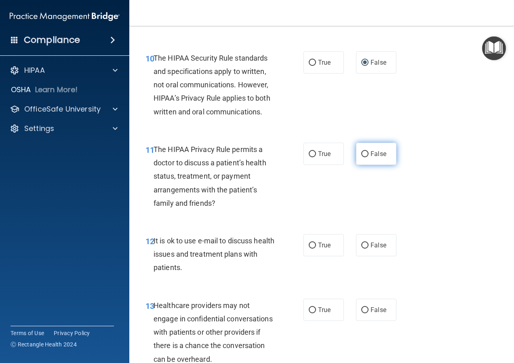
click at [371, 158] on span "False" at bounding box center [379, 154] width 16 height 8
click at [368, 157] on input "False" at bounding box center [364, 154] width 7 height 6
radio input "true"
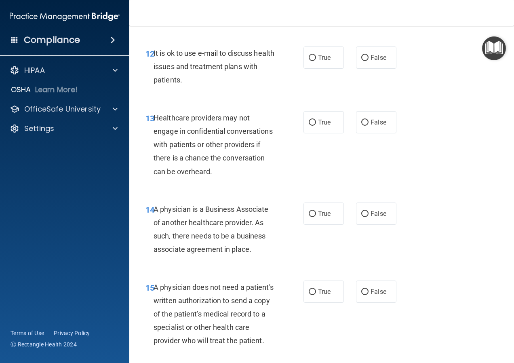
scroll to position [1010, 0]
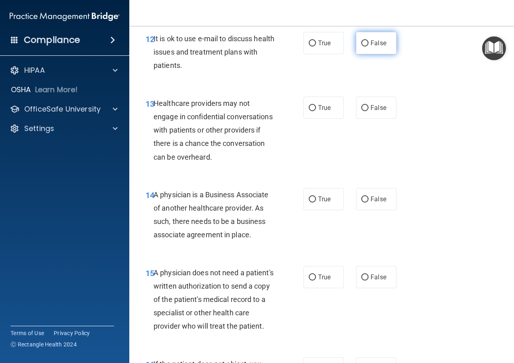
click at [373, 47] on span "False" at bounding box center [379, 43] width 16 height 8
click at [369, 46] on input "False" at bounding box center [364, 43] width 7 height 6
radio input "true"
click at [320, 112] on span "True" at bounding box center [324, 108] width 13 height 8
click at [316, 111] on input "True" at bounding box center [312, 108] width 7 height 6
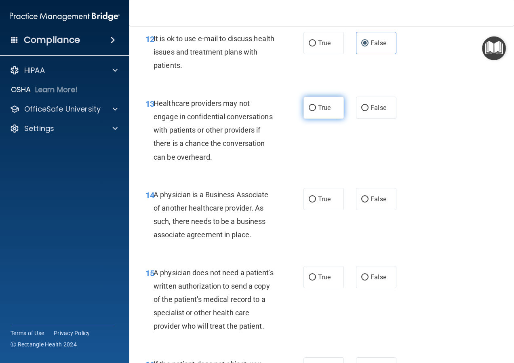
radio input "true"
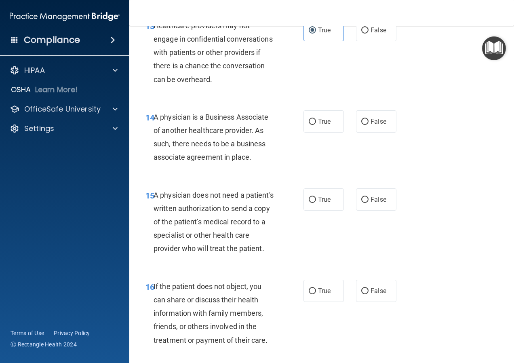
scroll to position [1091, 0]
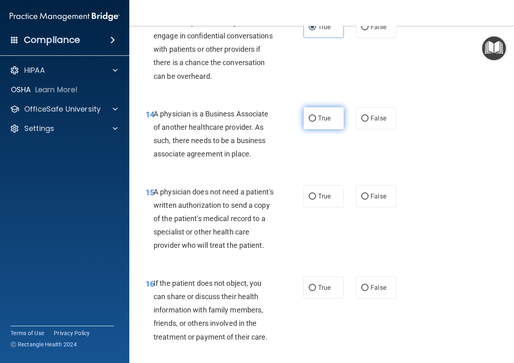
click at [318, 122] on span "True" at bounding box center [324, 118] width 13 height 8
click at [316, 122] on input "True" at bounding box center [312, 119] width 7 height 6
radio input "true"
click at [387, 129] on label "False" at bounding box center [376, 118] width 40 height 22
click at [369, 122] on input "False" at bounding box center [364, 119] width 7 height 6
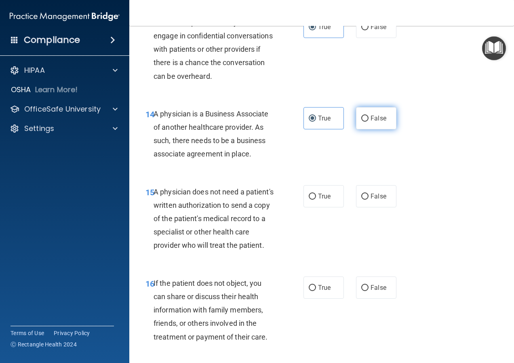
radio input "true"
radio input "false"
click at [323, 200] on span "True" at bounding box center [324, 196] width 13 height 8
click at [316, 200] on input "True" at bounding box center [312, 197] width 7 height 6
radio input "true"
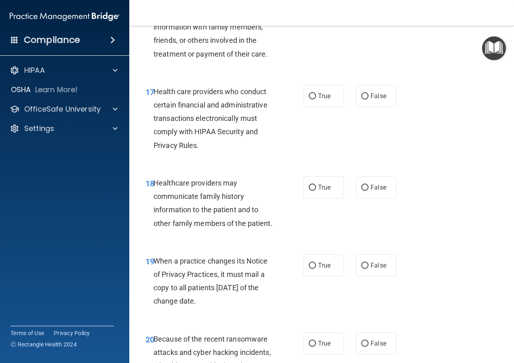
scroll to position [1334, 0]
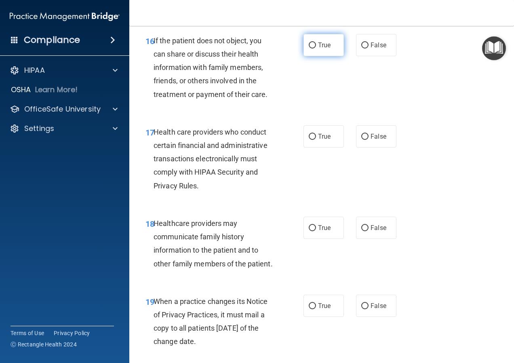
click at [319, 49] on span "True" at bounding box center [324, 45] width 13 height 8
click at [316, 48] on input "True" at bounding box center [312, 45] width 7 height 6
radio input "true"
click at [324, 147] on label "True" at bounding box center [323, 136] width 40 height 22
click at [316, 140] on input "True" at bounding box center [312, 137] width 7 height 6
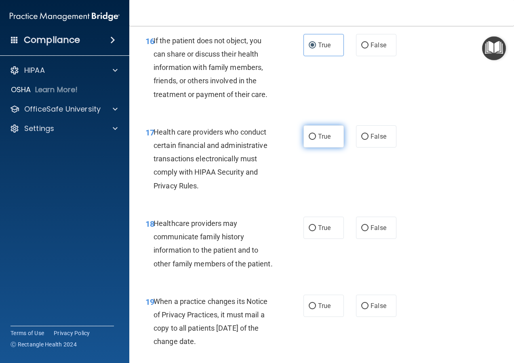
radio input "true"
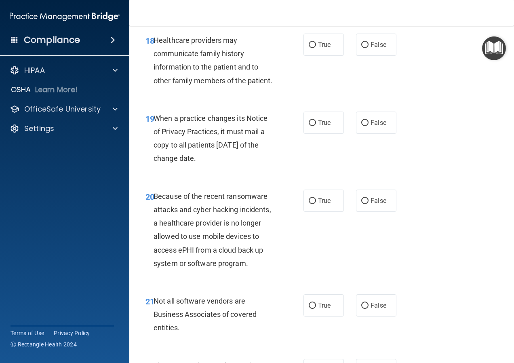
scroll to position [1536, 0]
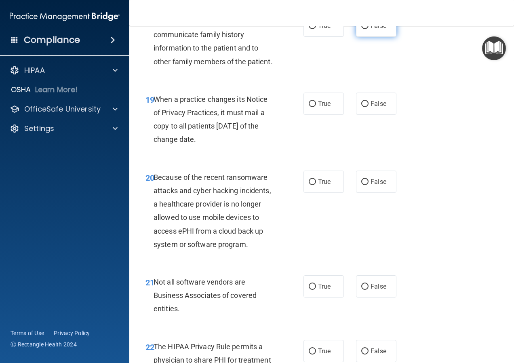
click at [369, 37] on label "False" at bounding box center [376, 26] width 40 height 22
click at [369, 29] on input "False" at bounding box center [364, 26] width 7 height 6
radio input "true"
click at [326, 37] on label "True" at bounding box center [323, 26] width 40 height 22
click at [316, 29] on input "True" at bounding box center [312, 26] width 7 height 6
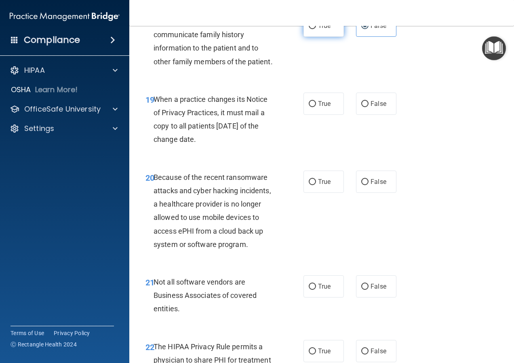
radio input "true"
radio input "false"
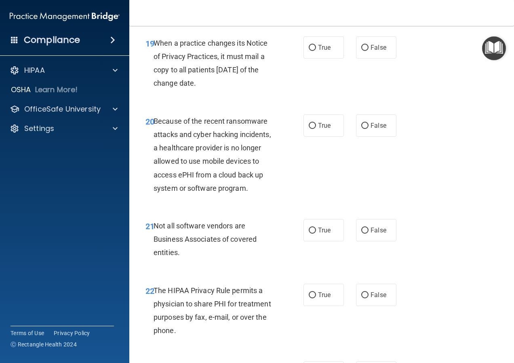
scroll to position [1616, 0]
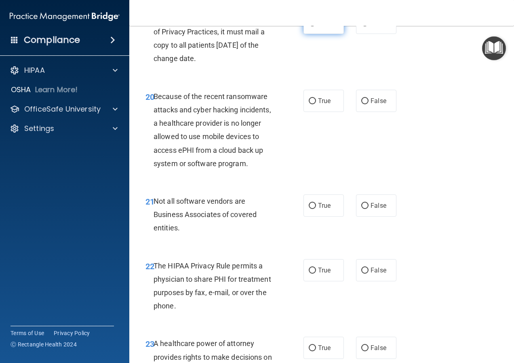
click at [318, 27] on span "True" at bounding box center [324, 23] width 13 height 8
click at [316, 26] on input "True" at bounding box center [312, 23] width 7 height 6
radio input "true"
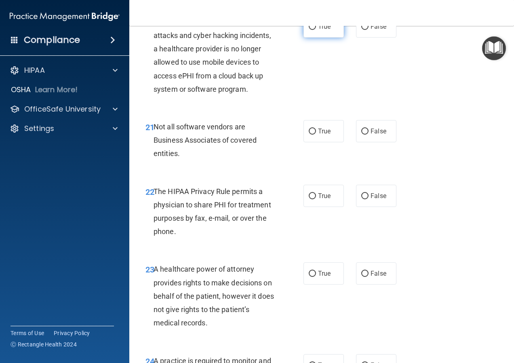
scroll to position [1697, 0]
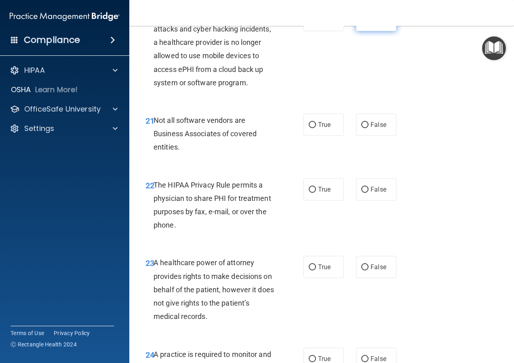
click at [375, 24] on span "False" at bounding box center [379, 20] width 16 height 8
click at [369, 23] on input "False" at bounding box center [364, 20] width 7 height 6
radio input "true"
click at [317, 136] on label "True" at bounding box center [323, 125] width 40 height 22
click at [316, 128] on input "True" at bounding box center [312, 125] width 7 height 6
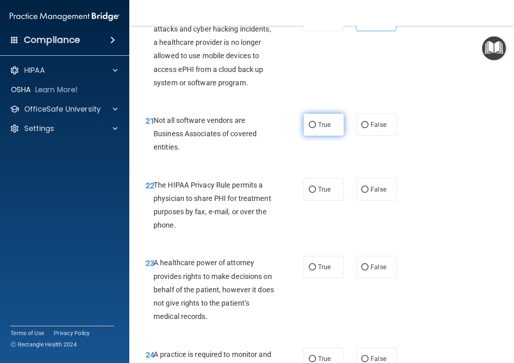
radio input "true"
click at [315, 200] on label "True" at bounding box center [323, 189] width 40 height 22
click at [315, 193] on input "True" at bounding box center [312, 190] width 7 height 6
radio input "true"
click at [373, 271] on span "False" at bounding box center [379, 267] width 16 height 8
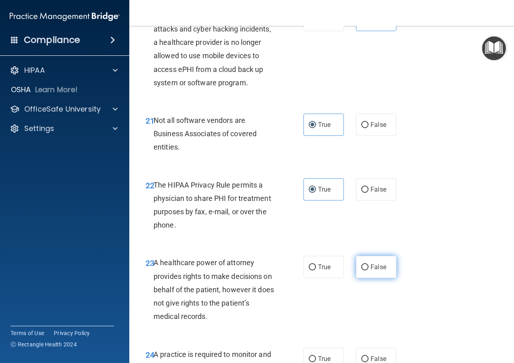
click at [369, 270] on input "False" at bounding box center [364, 267] width 7 height 6
radio input "true"
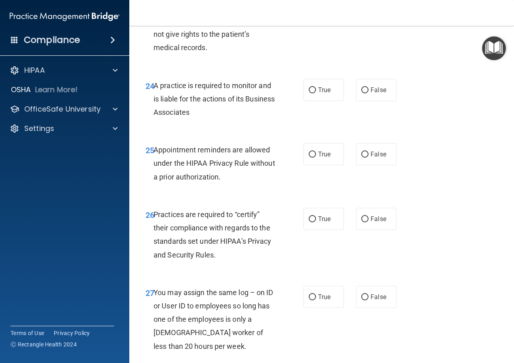
scroll to position [2020, 0]
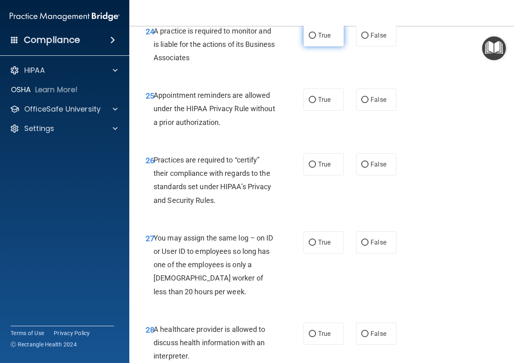
click at [312, 46] on label "True" at bounding box center [323, 35] width 40 height 22
click at [312, 39] on input "True" at bounding box center [312, 36] width 7 height 6
radio input "true"
click at [322, 111] on label "True" at bounding box center [323, 99] width 40 height 22
click at [316, 103] on input "True" at bounding box center [312, 100] width 7 height 6
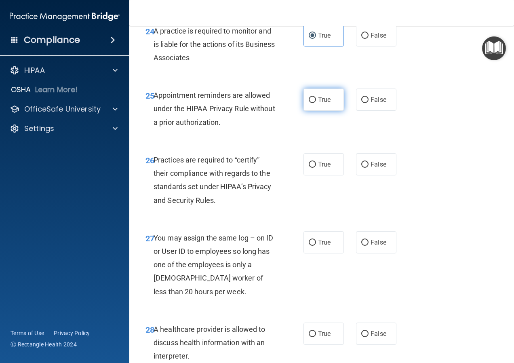
radio input "true"
click at [377, 168] on span "False" at bounding box center [379, 164] width 16 height 8
click at [369, 168] on input "False" at bounding box center [364, 165] width 7 height 6
radio input "true"
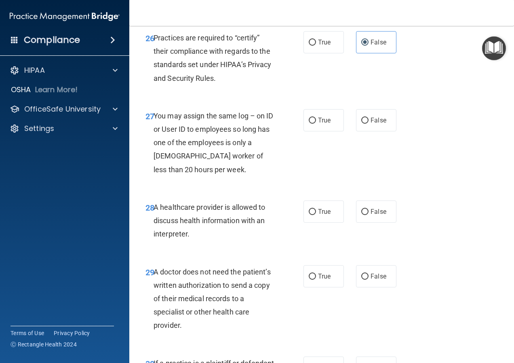
scroll to position [2142, 0]
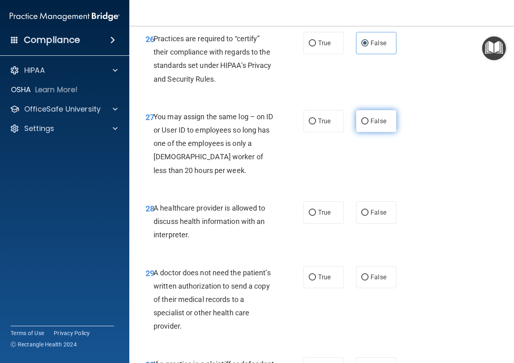
click at [375, 132] on label "False" at bounding box center [376, 121] width 40 height 22
click at [369, 124] on input "False" at bounding box center [364, 121] width 7 height 6
radio input "true"
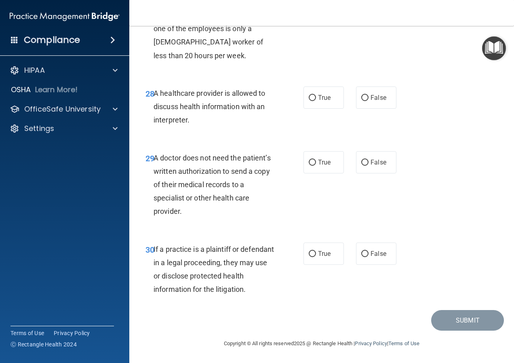
scroll to position [2283, 0]
click at [314, 98] on label "True" at bounding box center [323, 97] width 40 height 22
click at [314, 98] on input "True" at bounding box center [312, 98] width 7 height 6
radio input "true"
click at [312, 165] on input "True" at bounding box center [312, 163] width 7 height 6
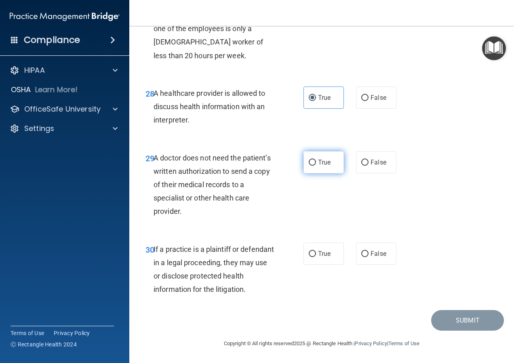
radio input "true"
click at [371, 252] on span "False" at bounding box center [379, 254] width 16 height 8
click at [369, 252] on input "False" at bounding box center [364, 254] width 7 height 6
radio input "true"
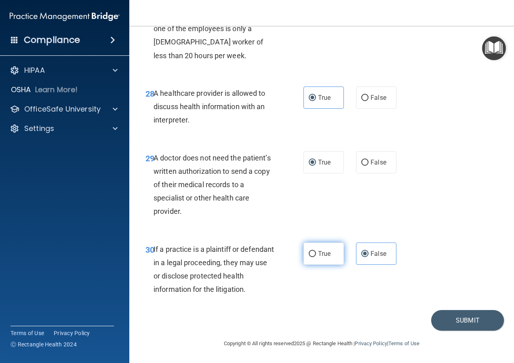
click at [313, 255] on label "True" at bounding box center [323, 253] width 40 height 22
click at [313, 255] on input "True" at bounding box center [312, 254] width 7 height 6
radio input "true"
radio input "false"
click at [463, 314] on button "Submit" at bounding box center [467, 320] width 73 height 21
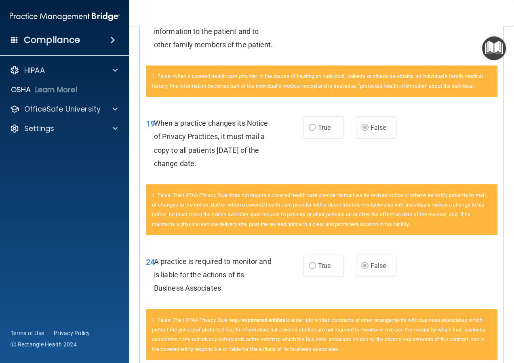
scroll to position [877, 0]
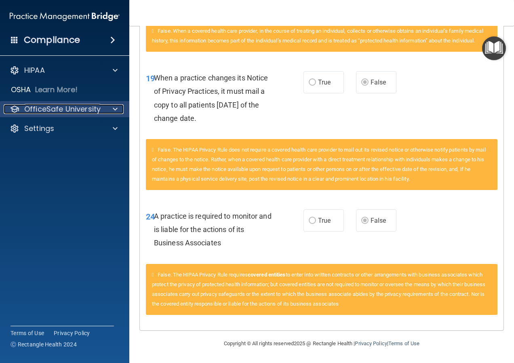
click at [112, 109] on div at bounding box center [114, 109] width 20 height 10
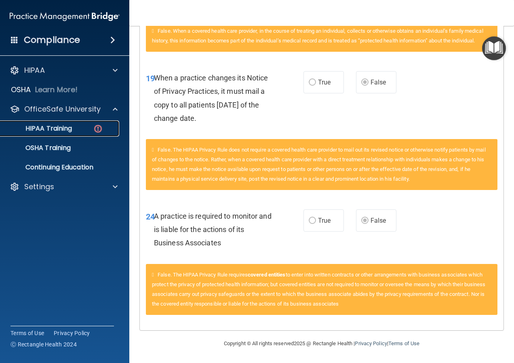
click at [86, 131] on div "HIPAA Training" at bounding box center [60, 128] width 110 height 8
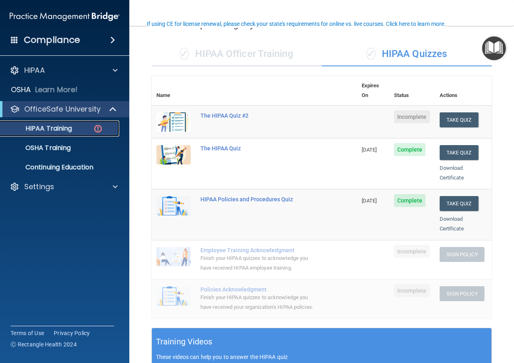
scroll to position [21, 0]
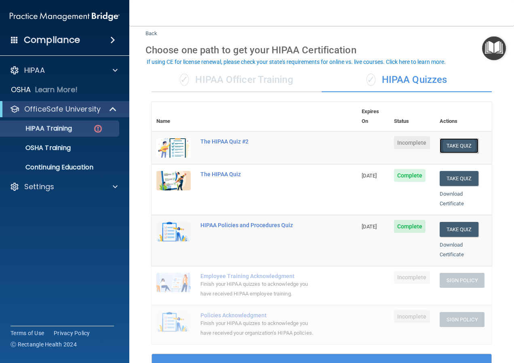
click at [453, 138] on button "Take Quiz" at bounding box center [459, 145] width 39 height 15
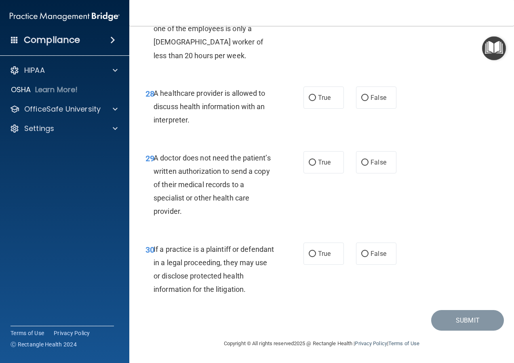
scroll to position [2283, 0]
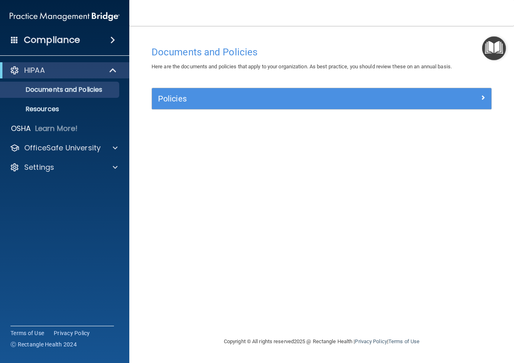
click at [61, 40] on h4 "Compliance" at bounding box center [52, 39] width 56 height 11
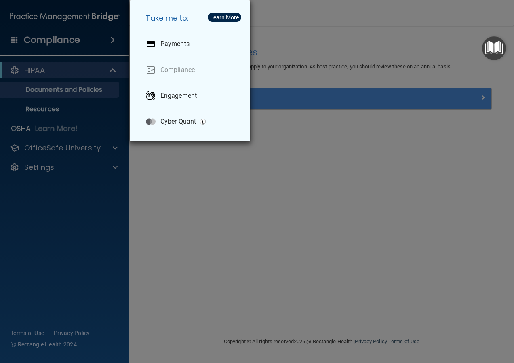
click at [200, 199] on div "Take me to: Payments Compliance Engagement Cyber Quant" at bounding box center [257, 181] width 514 height 363
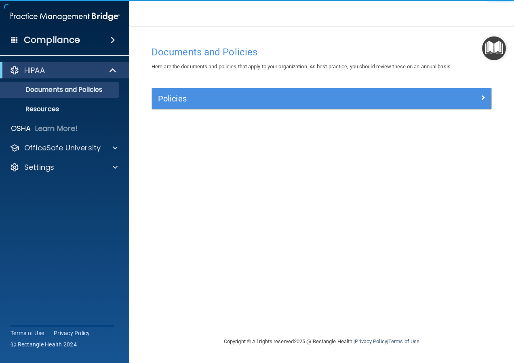
click at [37, 20] on img at bounding box center [65, 16] width 110 height 16
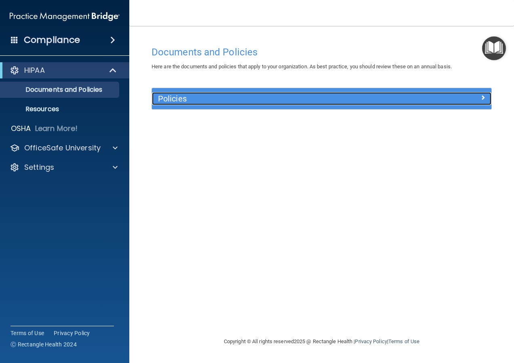
click at [484, 97] on span at bounding box center [482, 98] width 5 height 10
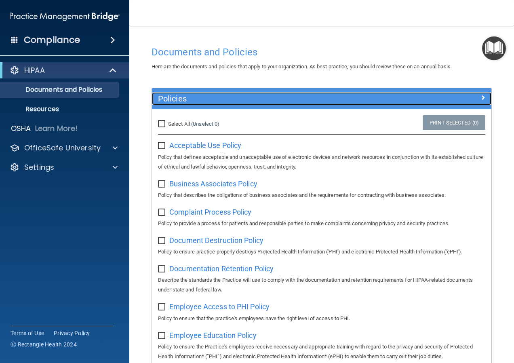
click at [480, 97] on span at bounding box center [482, 98] width 5 height 10
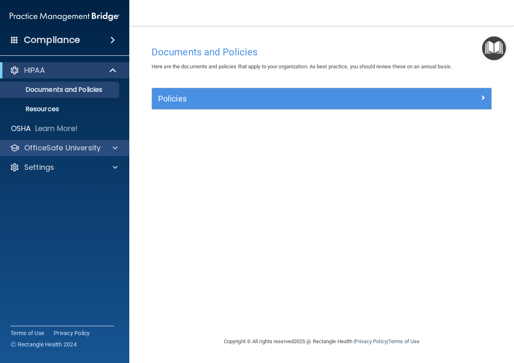
click at [103, 142] on div "OfficeSafe University" at bounding box center [65, 148] width 130 height 16
click at [78, 148] on p "OfficeSafe University" at bounding box center [62, 148] width 76 height 10
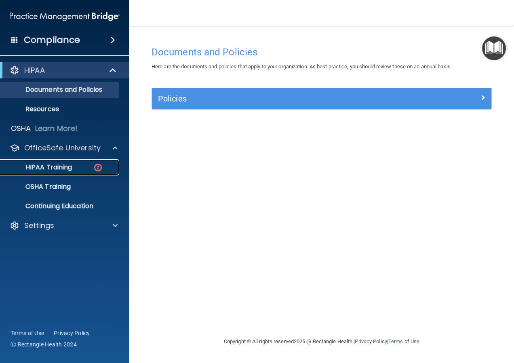
click at [72, 166] on p "HIPAA Training" at bounding box center [38, 167] width 67 height 8
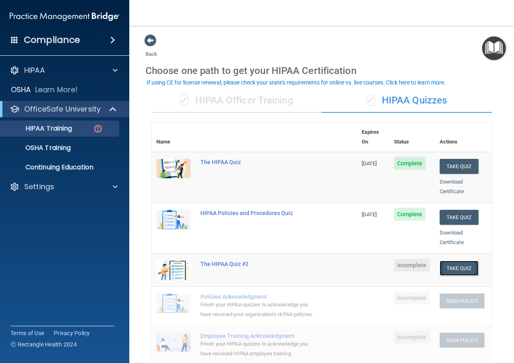
click at [455, 261] on button "Take Quiz" at bounding box center [459, 268] width 39 height 15
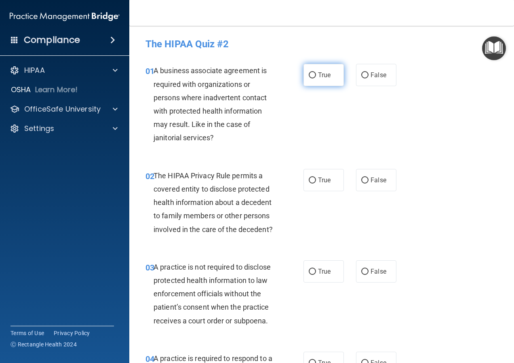
click at [320, 72] on span "True" at bounding box center [324, 75] width 13 height 8
click at [316, 72] on input "True" at bounding box center [312, 75] width 7 height 6
radio input "true"
click at [331, 189] on label "True" at bounding box center [323, 180] width 40 height 22
click at [316, 183] on input "True" at bounding box center [312, 180] width 7 height 6
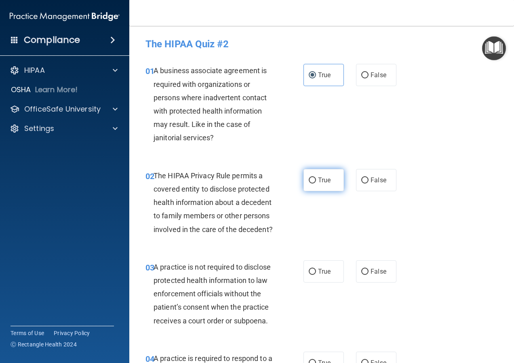
radio input "true"
click at [371, 275] on span "False" at bounding box center [379, 272] width 16 height 8
click at [369, 275] on input "False" at bounding box center [364, 272] width 7 height 6
radio input "true"
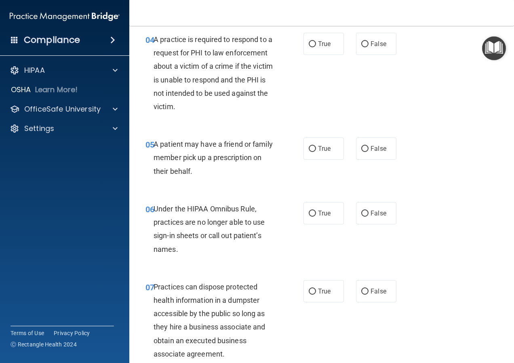
scroll to position [323, 0]
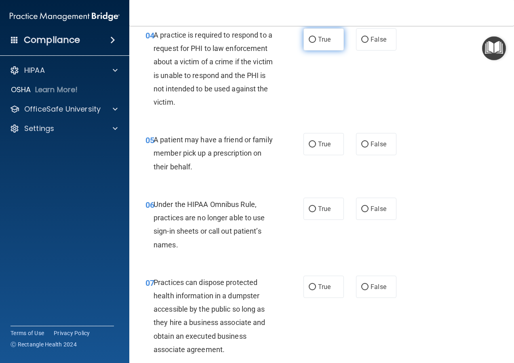
click at [326, 43] on span "True" at bounding box center [324, 40] width 13 height 8
click at [316, 43] on input "True" at bounding box center [312, 40] width 7 height 6
radio input "true"
click at [314, 155] on label "True" at bounding box center [323, 144] width 40 height 22
click at [314, 147] on input "True" at bounding box center [312, 144] width 7 height 6
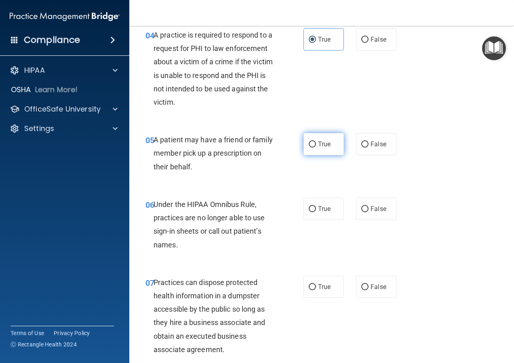
radio input "true"
click at [379, 220] on label "False" at bounding box center [376, 209] width 40 height 22
click at [369, 212] on input "False" at bounding box center [364, 209] width 7 height 6
radio input "true"
click at [377, 291] on span "False" at bounding box center [379, 287] width 16 height 8
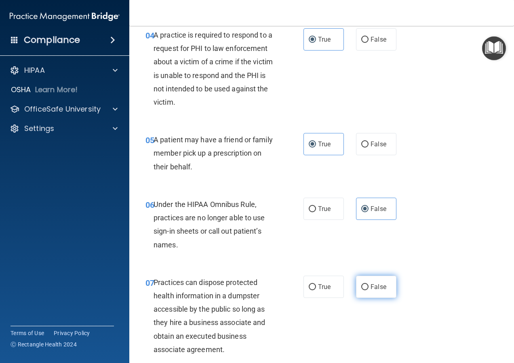
click at [369, 290] on input "False" at bounding box center [364, 287] width 7 height 6
radio input "true"
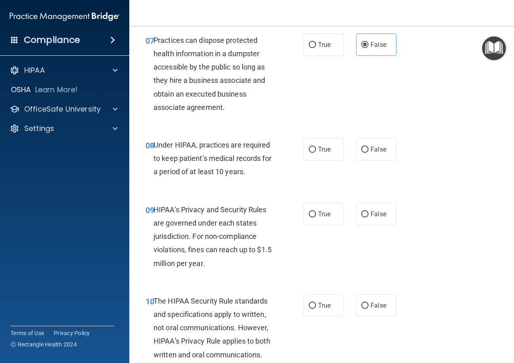
scroll to position [566, 0]
click at [385, 160] on label "False" at bounding box center [376, 149] width 40 height 22
click at [369, 152] on input "False" at bounding box center [364, 149] width 7 height 6
radio input "true"
click at [376, 217] on span "False" at bounding box center [379, 214] width 16 height 8
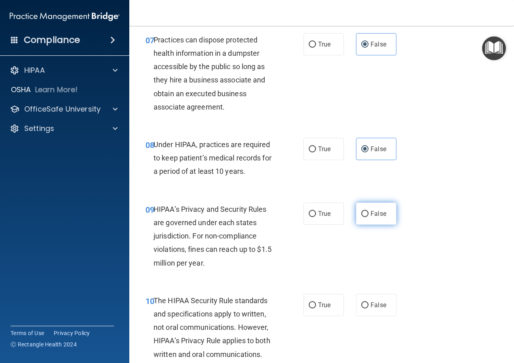
click at [369, 217] on input "False" at bounding box center [364, 214] width 7 height 6
radio input "true"
click at [306, 316] on label "True" at bounding box center [323, 305] width 40 height 22
click at [309, 308] on input "True" at bounding box center [312, 305] width 7 height 6
radio input "true"
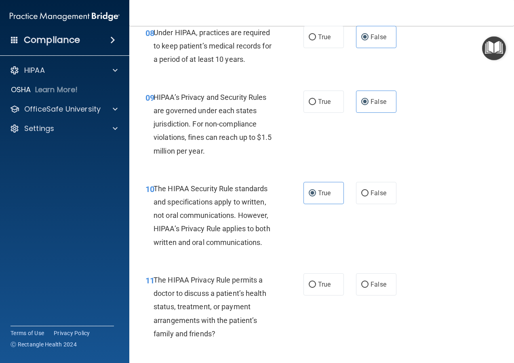
scroll to position [687, 0]
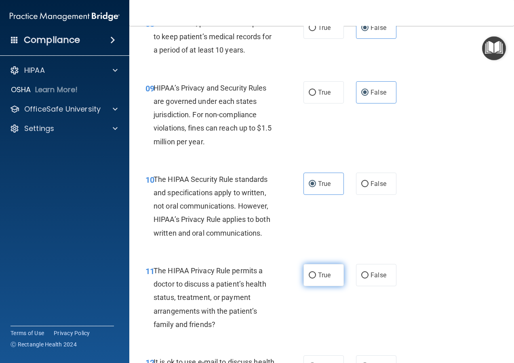
click at [314, 286] on label "True" at bounding box center [323, 275] width 40 height 22
click at [314, 278] on input "True" at bounding box center [312, 275] width 7 height 6
radio input "true"
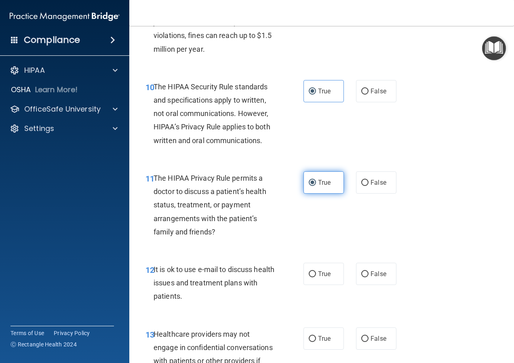
scroll to position [849, 0]
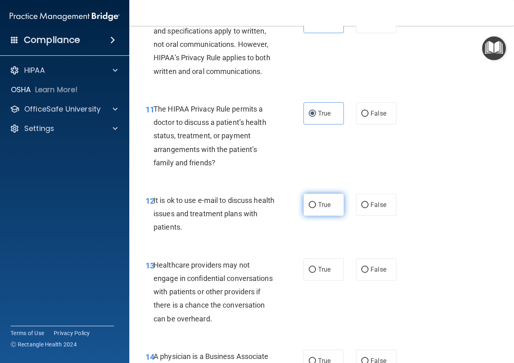
click at [310, 208] on input "True" at bounding box center [312, 205] width 7 height 6
radio input "true"
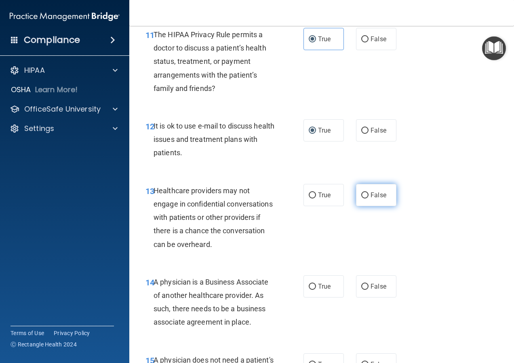
scroll to position [929, 0]
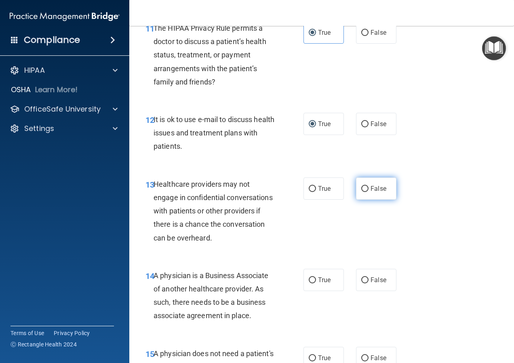
click at [373, 192] on span "False" at bounding box center [379, 189] width 16 height 8
click at [369, 192] on input "False" at bounding box center [364, 189] width 7 height 6
radio input "true"
click at [356, 291] on label "False" at bounding box center [376, 280] width 40 height 22
click at [361, 283] on input "False" at bounding box center [364, 280] width 7 height 6
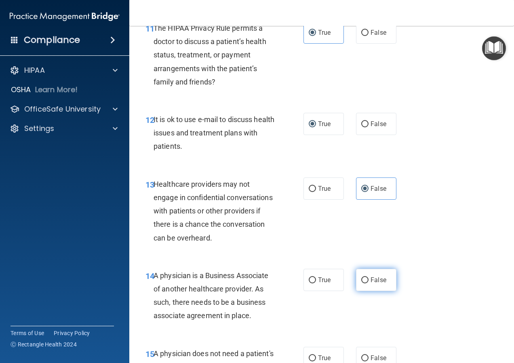
radio input "true"
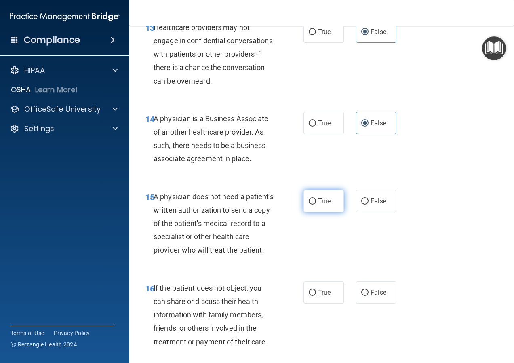
scroll to position [1091, 0]
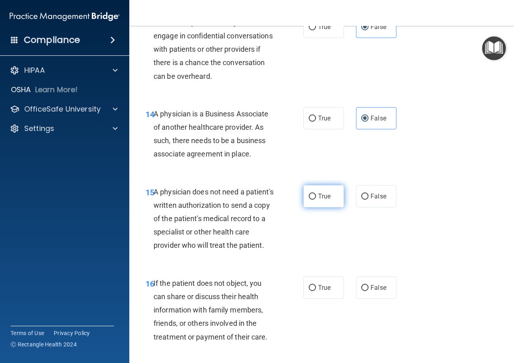
click at [315, 207] on label "True" at bounding box center [323, 196] width 40 height 22
click at [315, 200] on input "True" at bounding box center [312, 197] width 7 height 6
radio input "true"
click at [313, 299] on label "True" at bounding box center [323, 287] width 40 height 22
click at [313, 291] on input "True" at bounding box center [312, 288] width 7 height 6
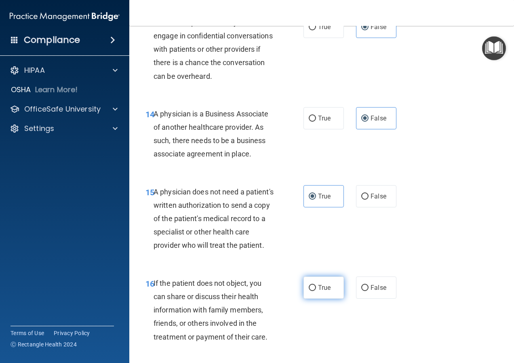
radio input "true"
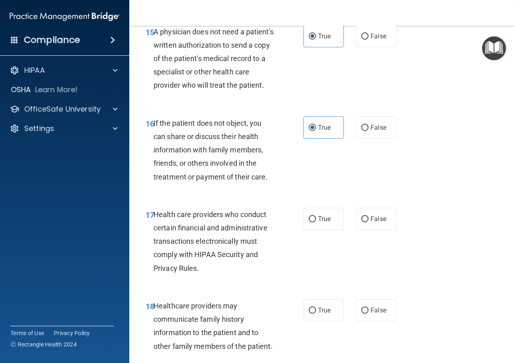
scroll to position [1253, 0]
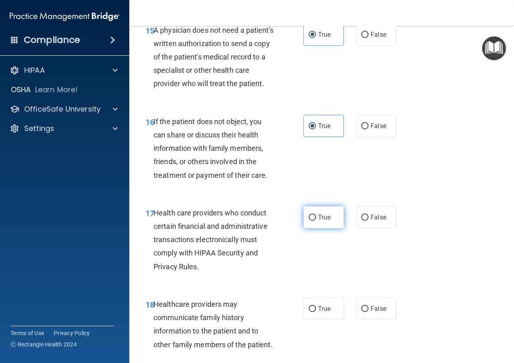
click at [319, 221] on span "True" at bounding box center [324, 217] width 13 height 8
click at [316, 221] on input "True" at bounding box center [312, 218] width 7 height 6
radio input "true"
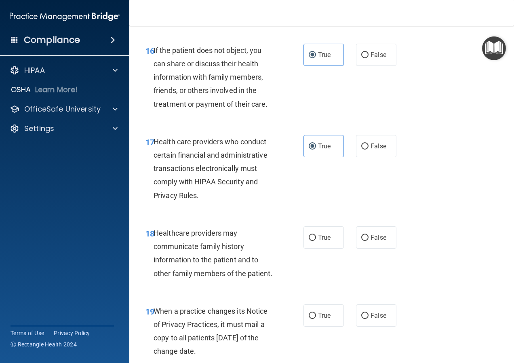
scroll to position [1374, 0]
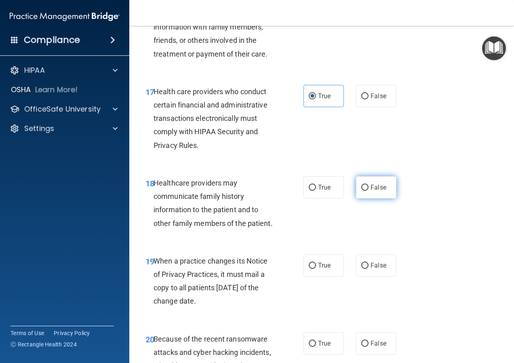
click at [371, 191] on span "False" at bounding box center [379, 187] width 16 height 8
click at [369, 191] on input "False" at bounding box center [364, 188] width 7 height 6
radio input "true"
click at [371, 269] on span "False" at bounding box center [379, 265] width 16 height 8
click at [369, 269] on input "False" at bounding box center [364, 266] width 7 height 6
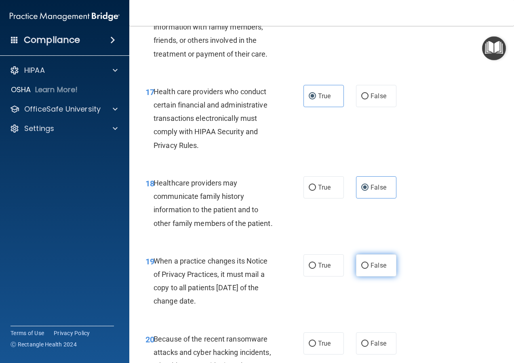
radio input "true"
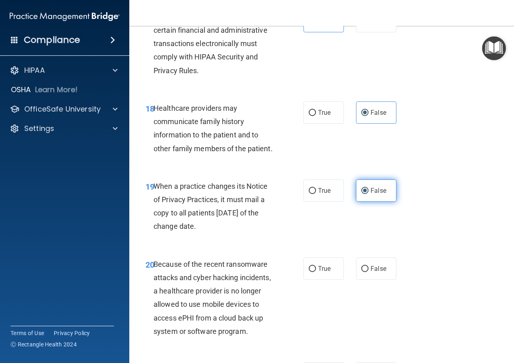
scroll to position [1455, 0]
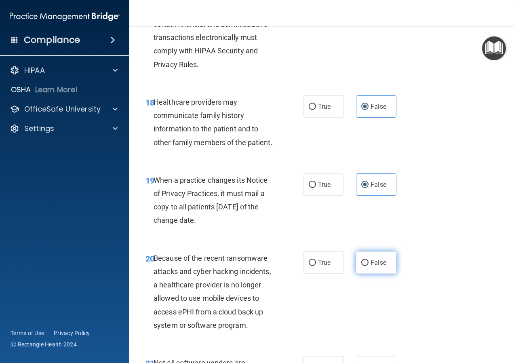
click at [364, 266] on input "False" at bounding box center [364, 263] width 7 height 6
radio input "true"
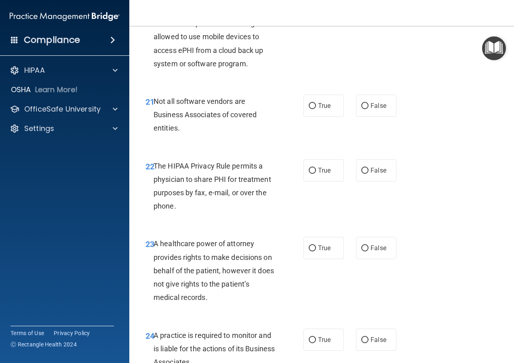
scroll to position [1697, 0]
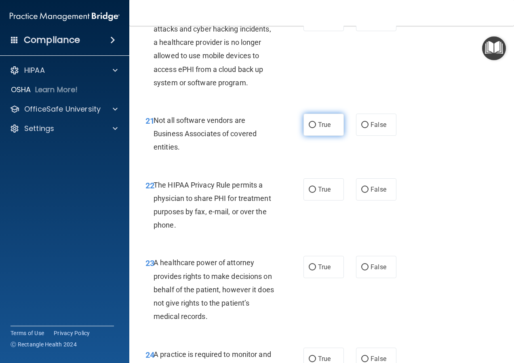
click at [325, 136] on label "True" at bounding box center [323, 125] width 40 height 22
click at [316, 128] on input "True" at bounding box center [312, 125] width 7 height 6
radio input "true"
click at [318, 193] on span "True" at bounding box center [324, 189] width 13 height 8
click at [316, 193] on input "True" at bounding box center [312, 190] width 7 height 6
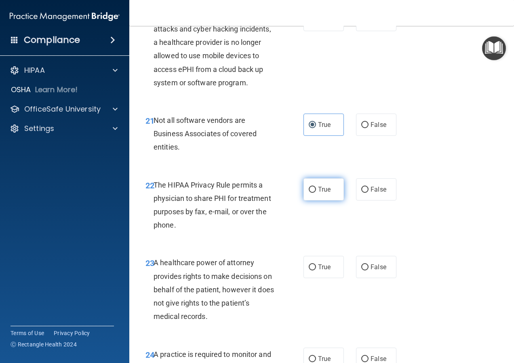
radio input "true"
click at [372, 278] on label "False" at bounding box center [376, 267] width 40 height 22
click at [369, 270] on input "False" at bounding box center [364, 267] width 7 height 6
radio input "true"
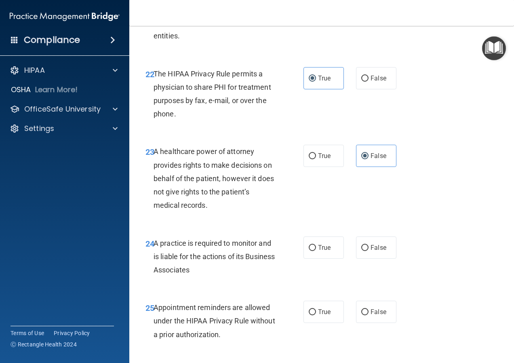
scroll to position [1818, 0]
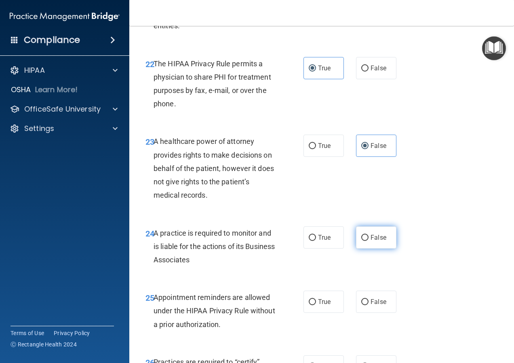
click at [379, 249] on label "False" at bounding box center [376, 237] width 40 height 22
click at [369, 241] on input "False" at bounding box center [364, 238] width 7 height 6
radio input "true"
click at [319, 305] on span "True" at bounding box center [324, 302] width 13 height 8
click at [316, 305] on input "True" at bounding box center [312, 302] width 7 height 6
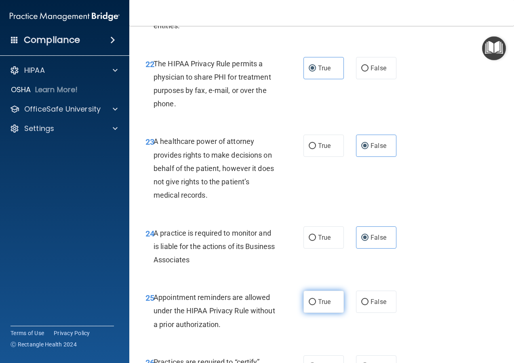
radio input "true"
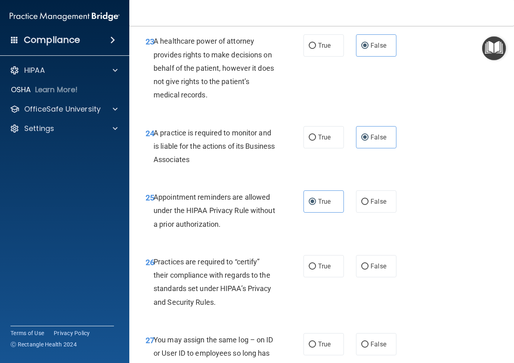
scroll to position [1940, 0]
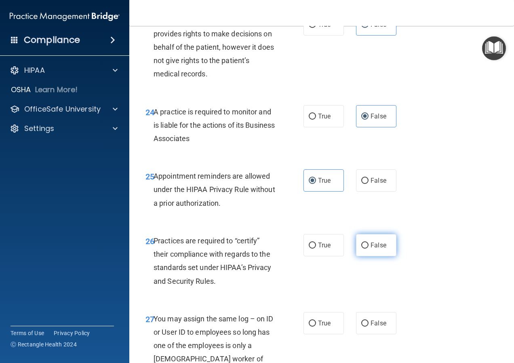
click at [371, 249] on span "False" at bounding box center [379, 245] width 16 height 8
click at [369, 249] on input "False" at bounding box center [364, 245] width 7 height 6
radio input "true"
click at [373, 327] on span "False" at bounding box center [379, 323] width 16 height 8
click at [369, 327] on input "False" at bounding box center [364, 323] width 7 height 6
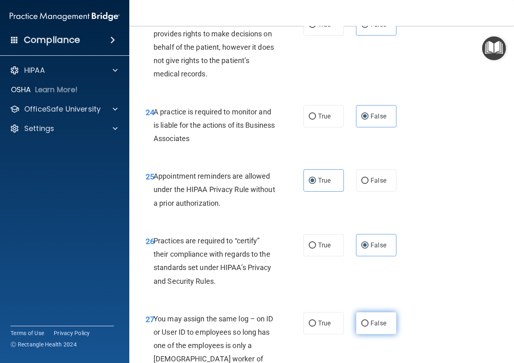
radio input "true"
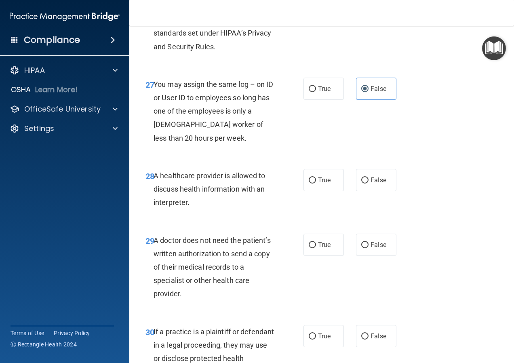
scroll to position [2223, 0]
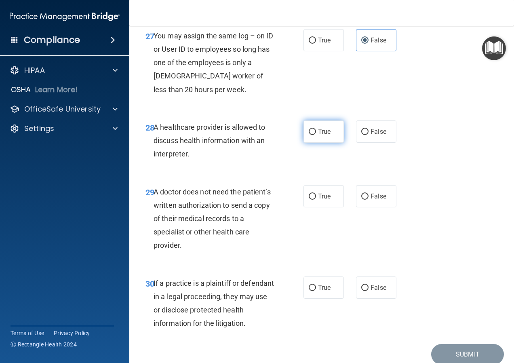
click at [329, 143] on label "True" at bounding box center [323, 131] width 40 height 22
click at [316, 135] on input "True" at bounding box center [312, 132] width 7 height 6
radio input "true"
click at [320, 200] on span "True" at bounding box center [324, 196] width 13 height 8
click at [316, 200] on input "True" at bounding box center [312, 197] width 7 height 6
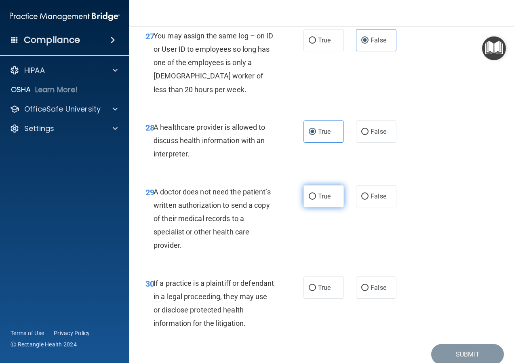
radio input "true"
click at [318, 291] on span "True" at bounding box center [324, 288] width 13 height 8
click at [316, 291] on input "True" at bounding box center [312, 288] width 7 height 6
radio input "true"
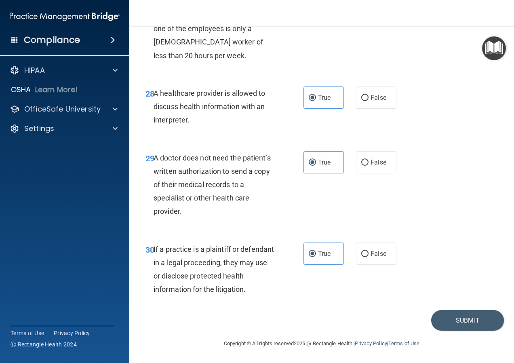
scroll to position [2283, 0]
click at [372, 166] on label "False" at bounding box center [376, 162] width 40 height 22
click at [369, 166] on input "False" at bounding box center [364, 163] width 7 height 6
radio input "true"
radio input "false"
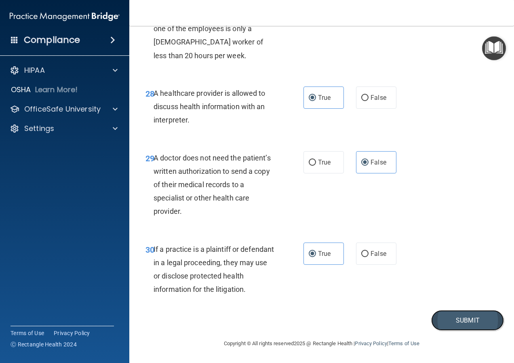
click at [476, 323] on button "Submit" at bounding box center [467, 320] width 73 height 21
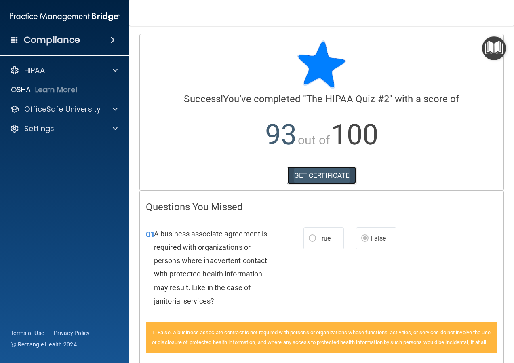
click at [323, 179] on link "GET CERTIFICATE" at bounding box center [321, 175] width 69 height 18
click at [95, 105] on p "OfficeSafe University" at bounding box center [62, 109] width 76 height 10
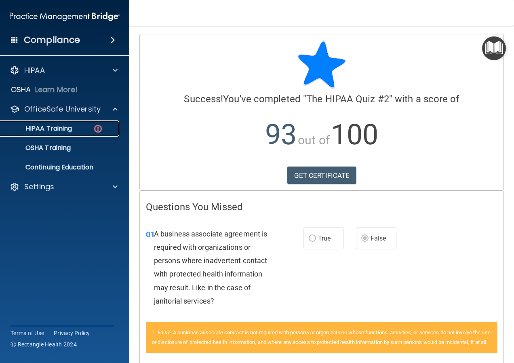
click at [84, 125] on div "HIPAA Training" at bounding box center [60, 128] width 110 height 8
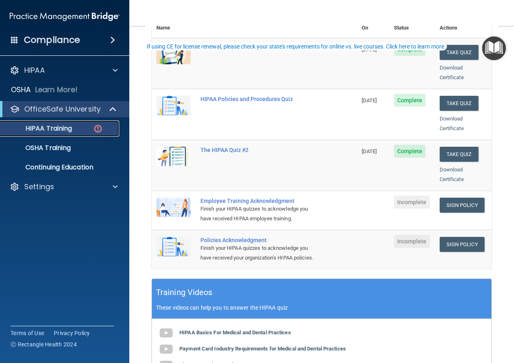
scroll to position [121, 0]
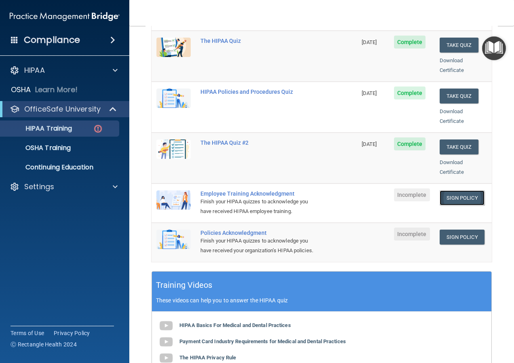
click at [455, 190] on link "Sign Policy" at bounding box center [462, 197] width 45 height 15
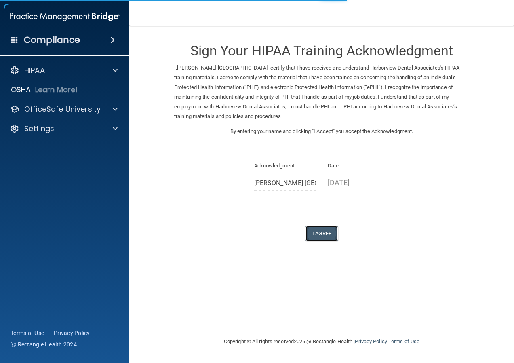
click at [320, 232] on button "I Agree" at bounding box center [321, 233] width 32 height 15
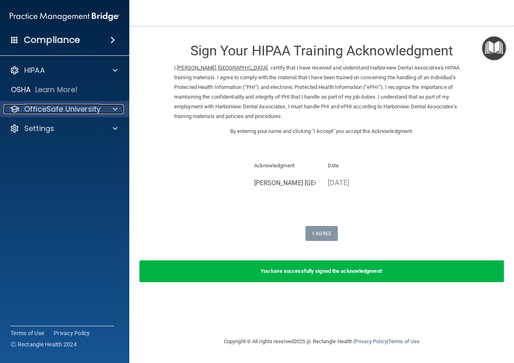
click at [95, 109] on p "OfficeSafe University" at bounding box center [62, 109] width 76 height 10
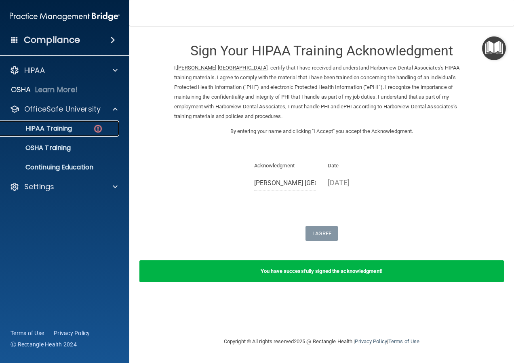
click at [92, 128] on div "HIPAA Training" at bounding box center [60, 128] width 110 height 8
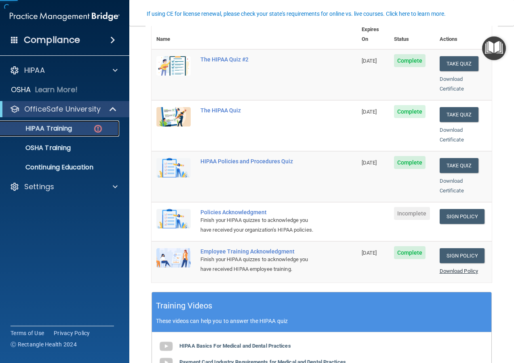
scroll to position [121, 0]
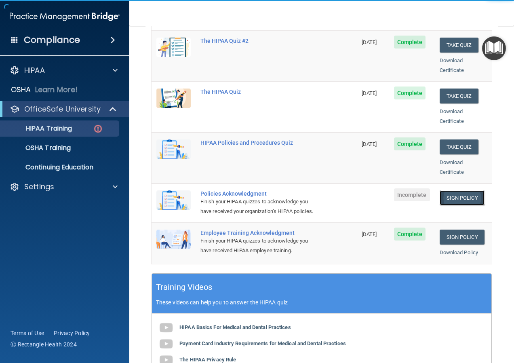
click at [457, 190] on link "Sign Policy" at bounding box center [462, 197] width 45 height 15
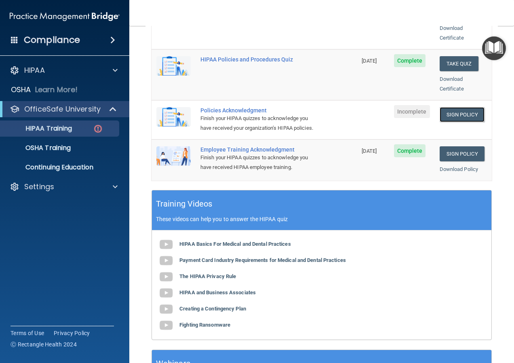
scroll to position [242, 0]
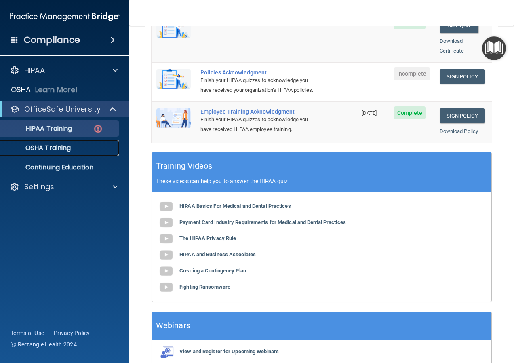
click at [43, 148] on p "OSHA Training" at bounding box center [37, 148] width 65 height 8
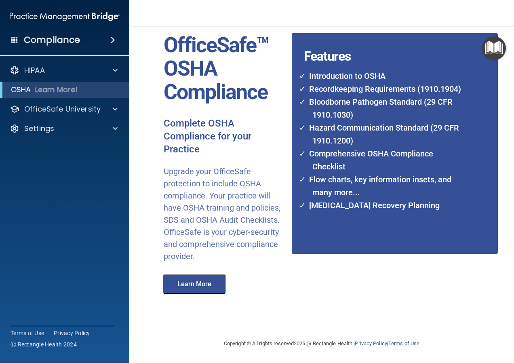
scroll to position [38, 0]
click at [193, 290] on button "Learn More" at bounding box center [194, 283] width 62 height 19
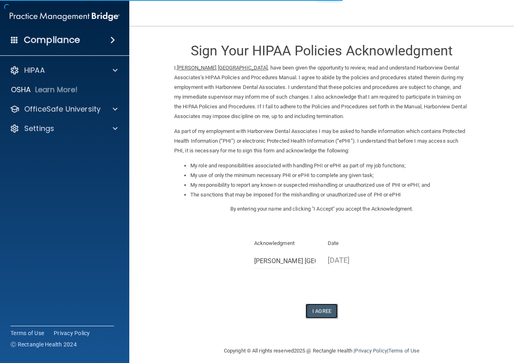
click at [326, 308] on button "I Agree" at bounding box center [321, 310] width 32 height 15
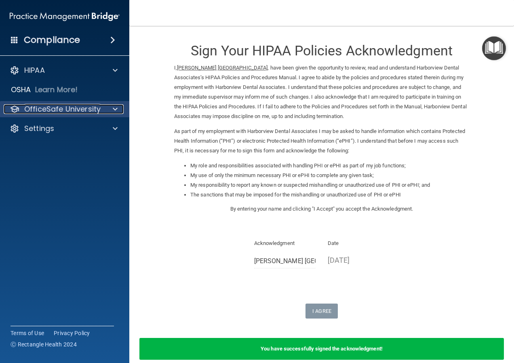
click at [111, 106] on div at bounding box center [114, 109] width 20 height 10
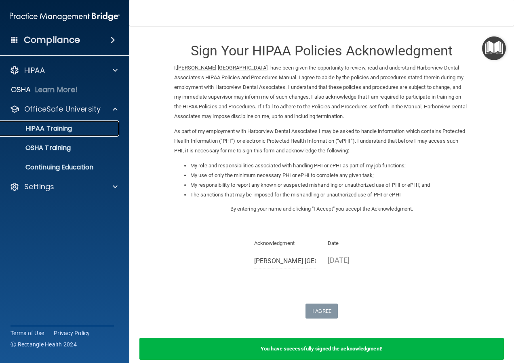
click at [57, 130] on p "HIPAA Training" at bounding box center [38, 128] width 67 height 8
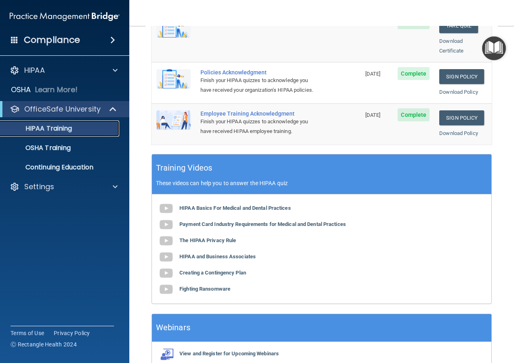
scroll to position [283, 0]
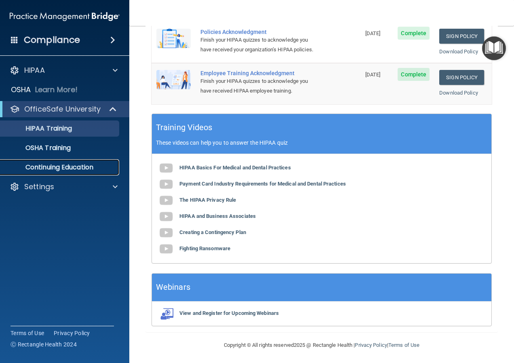
click at [59, 168] on p "Continuing Education" at bounding box center [60, 167] width 110 height 8
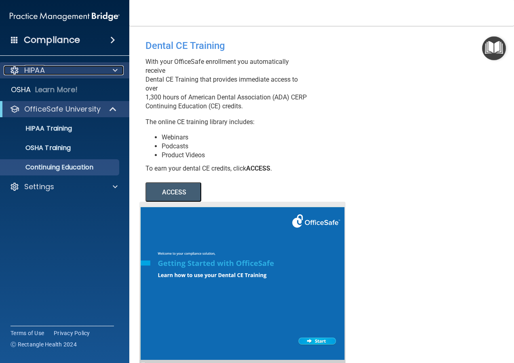
click at [53, 74] on div "HIPAA" at bounding box center [54, 70] width 100 height 10
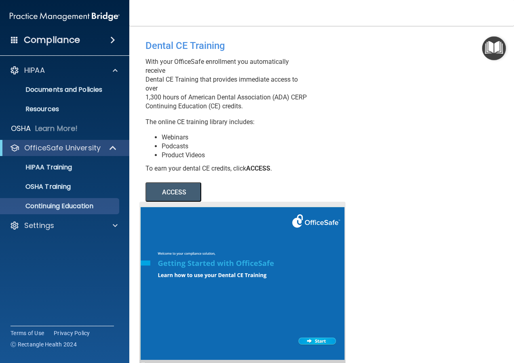
click at [86, 39] on div "Compliance" at bounding box center [64, 40] width 129 height 18
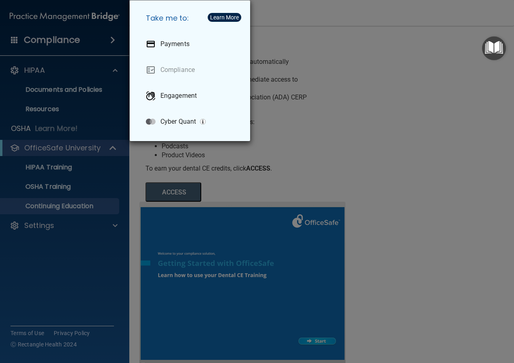
click at [453, 170] on div "Take me to: Payments Compliance Engagement Cyber Quant" at bounding box center [257, 181] width 514 height 363
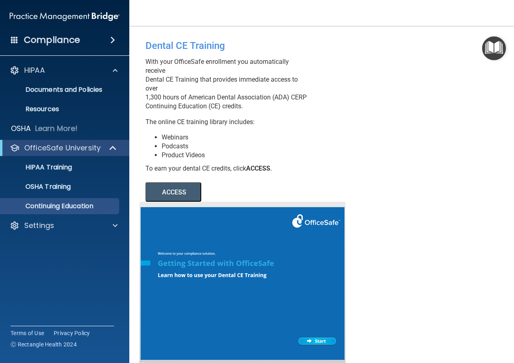
click at [179, 196] on button "ACCESS" at bounding box center [173, 191] width 56 height 19
click at [95, 86] on p "Documents and Policies" at bounding box center [60, 90] width 110 height 8
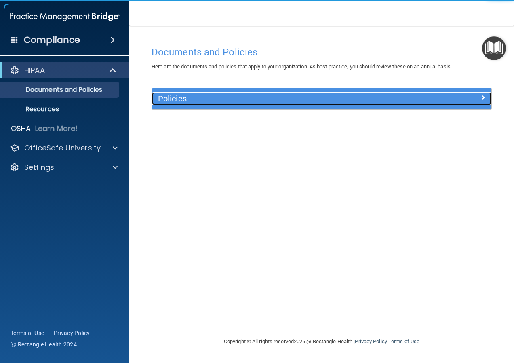
click at [405, 99] on div "Policies" at bounding box center [279, 98] width 255 height 13
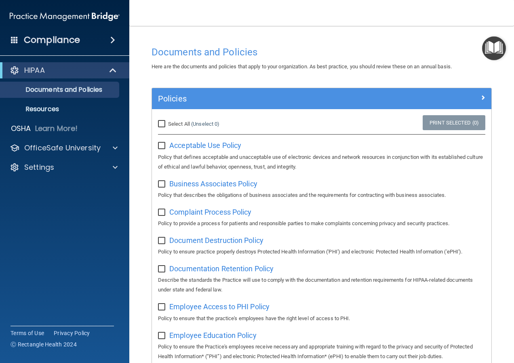
click at [500, 44] on img "Open Resource Center" at bounding box center [494, 48] width 24 height 24
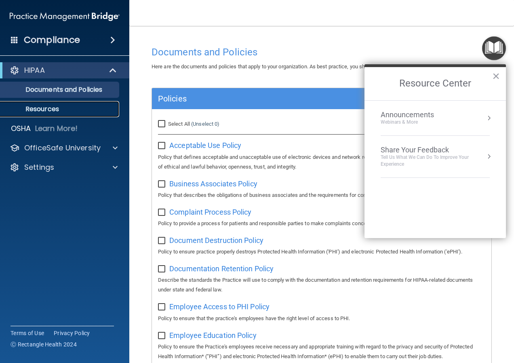
click at [60, 114] on link "Resources" at bounding box center [55, 109] width 127 height 16
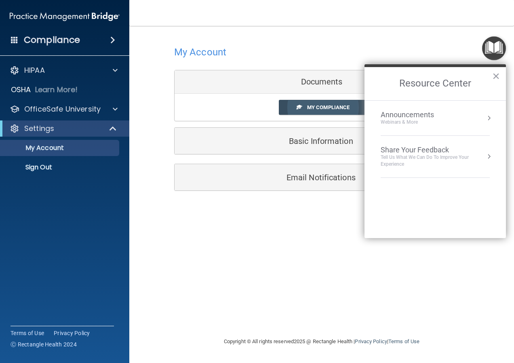
click at [339, 106] on span "My Compliance" at bounding box center [328, 107] width 42 height 6
click at [330, 105] on span "My Compliance" at bounding box center [328, 107] width 42 height 6
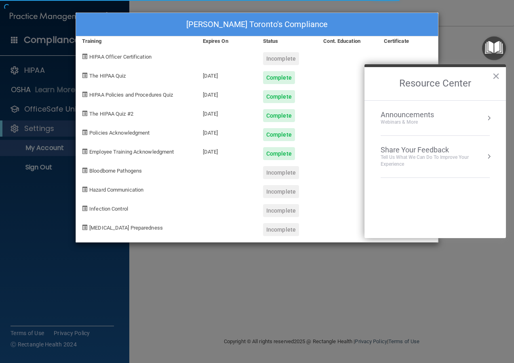
click at [500, 73] on h2 "Resource Center" at bounding box center [434, 83] width 141 height 33
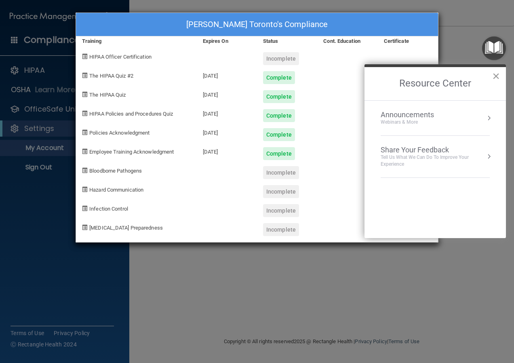
click at [497, 77] on button "×" at bounding box center [496, 76] width 8 height 13
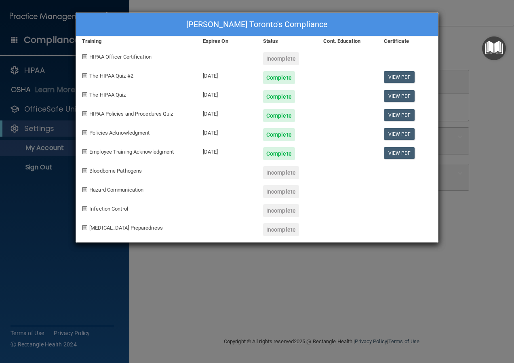
click at [459, 14] on div "[PERSON_NAME] Toronto's Compliance Training Expires On Status Cont. Education C…" at bounding box center [257, 181] width 514 height 363
